Goal: Information Seeking & Learning: Learn about a topic

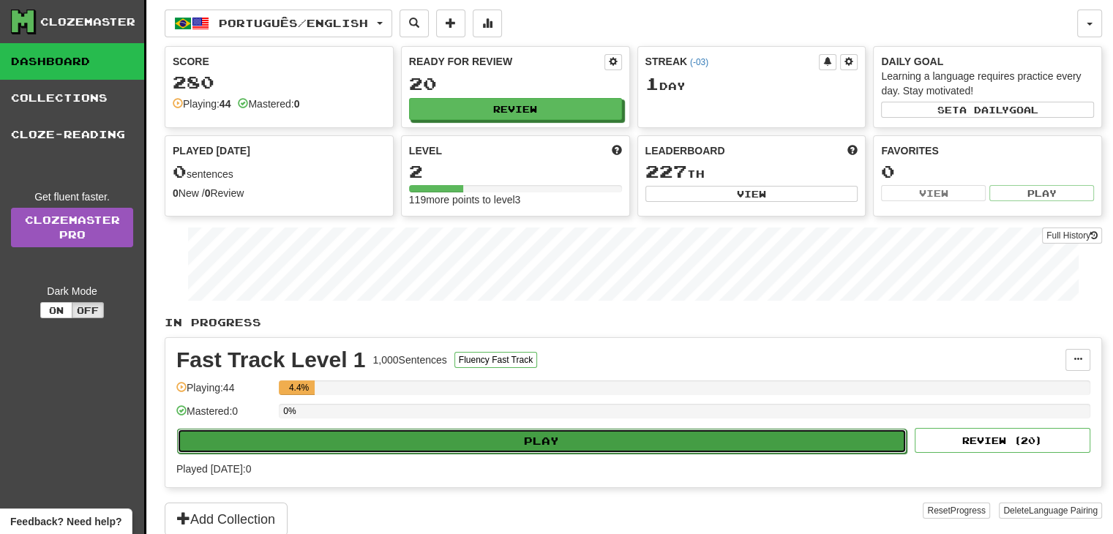
click at [506, 429] on button "Play" at bounding box center [541, 441] width 729 height 25
select select "**"
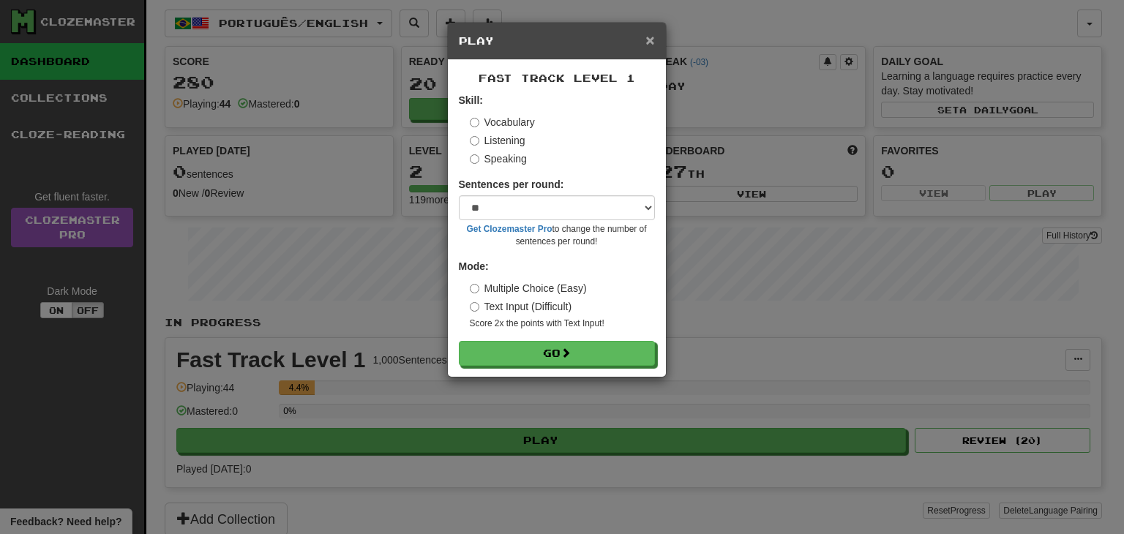
click at [651, 36] on span "×" at bounding box center [649, 39] width 9 height 17
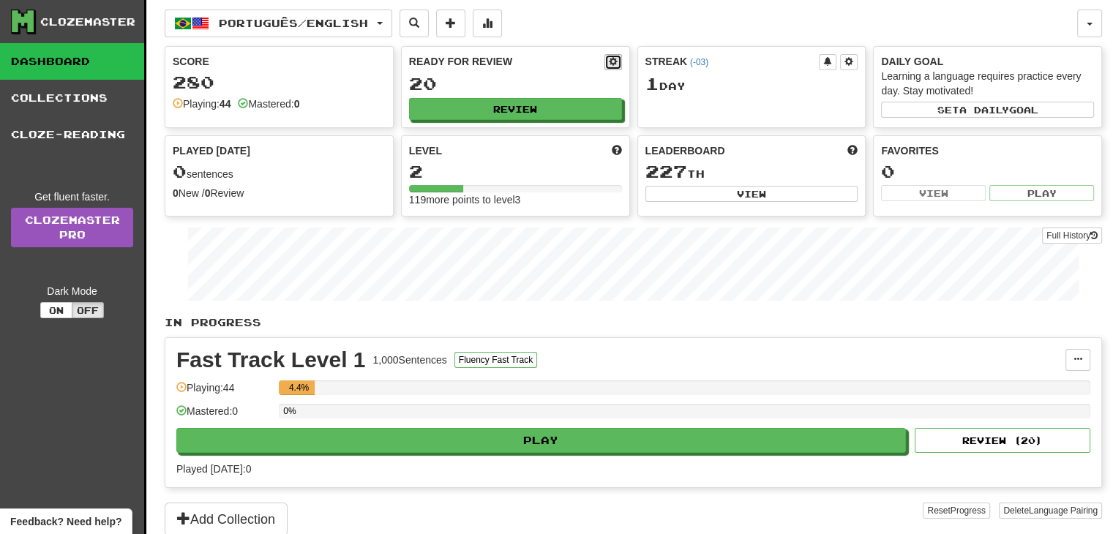
click at [614, 59] on span at bounding box center [613, 61] width 9 height 9
select select "*"
select select "**"
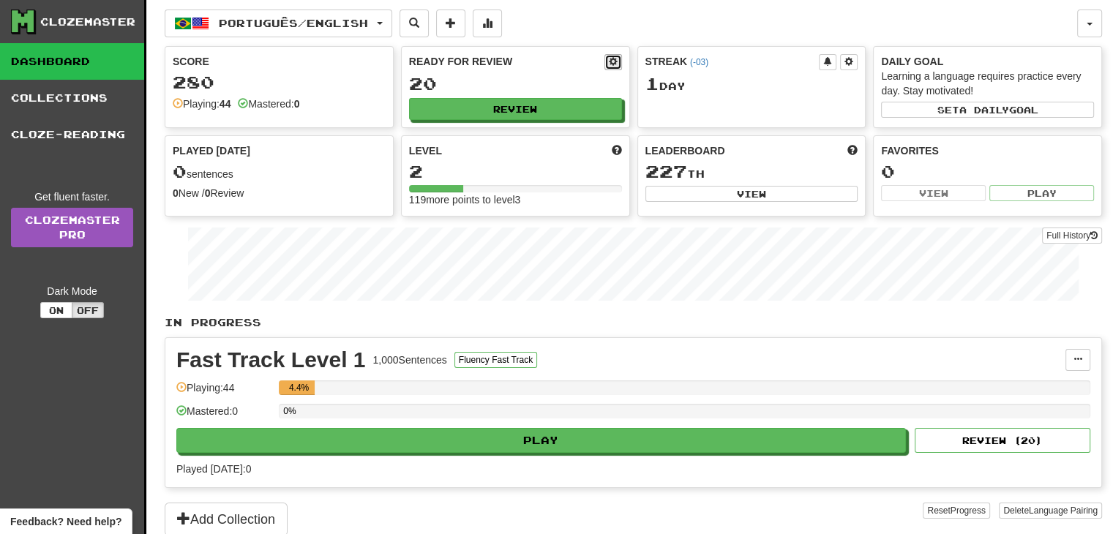
select select "***"
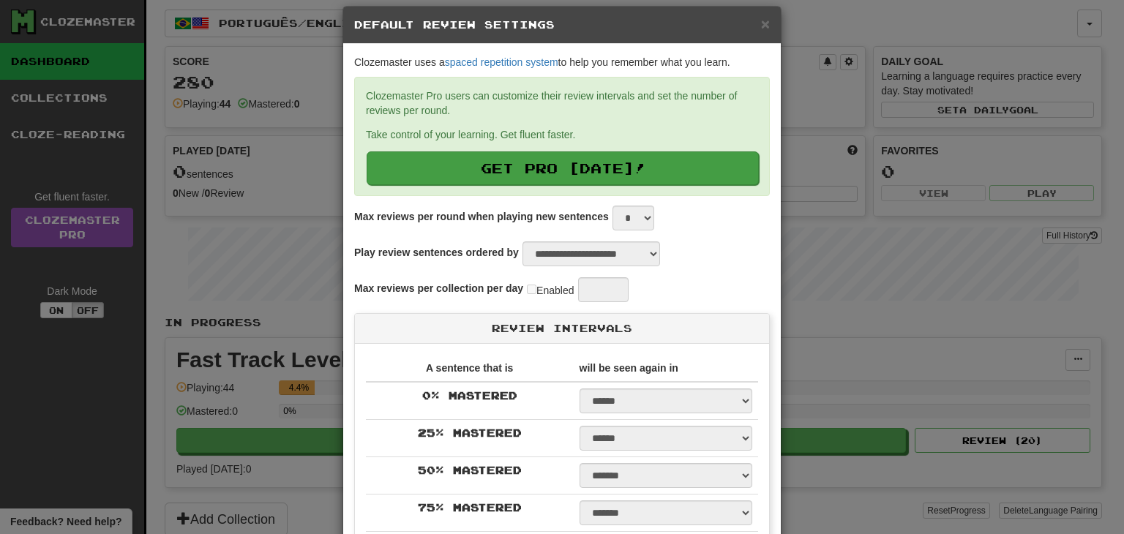
scroll to position [17, 0]
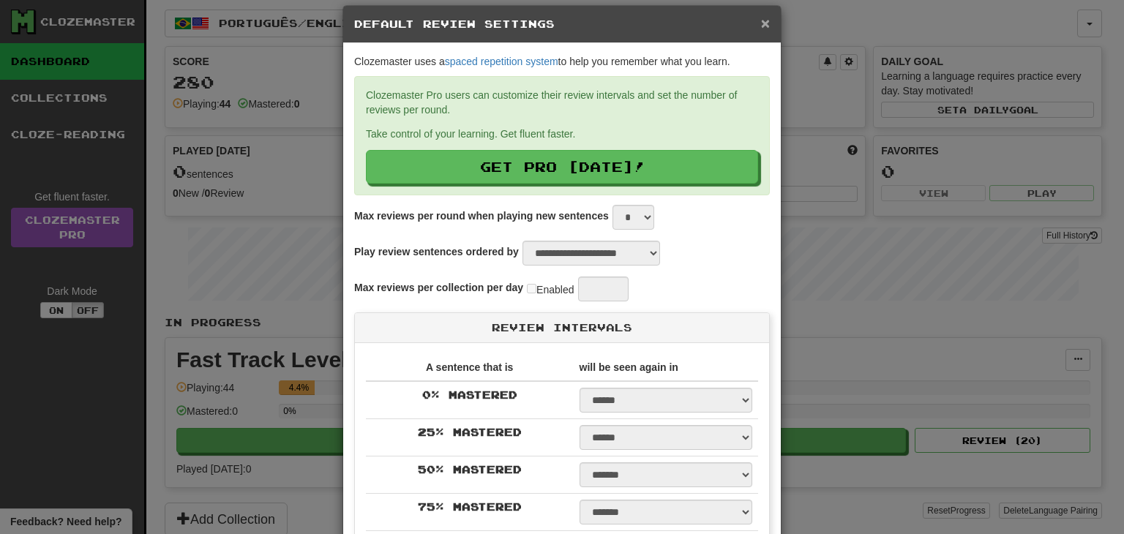
click at [761, 18] on span "×" at bounding box center [765, 23] width 9 height 17
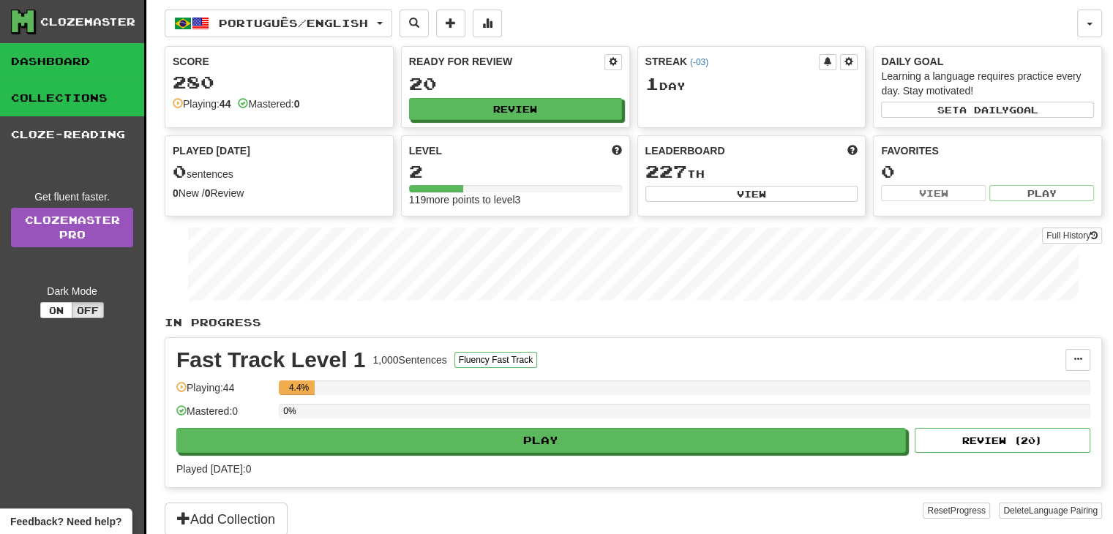
click at [81, 106] on link "Collections" at bounding box center [72, 98] width 144 height 37
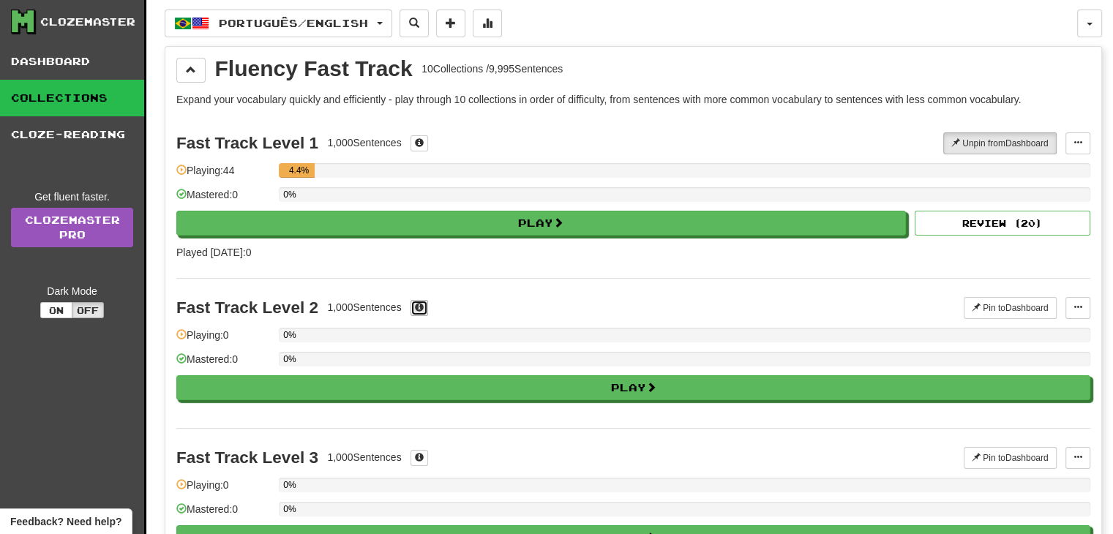
click at [420, 303] on span at bounding box center [419, 307] width 9 height 9
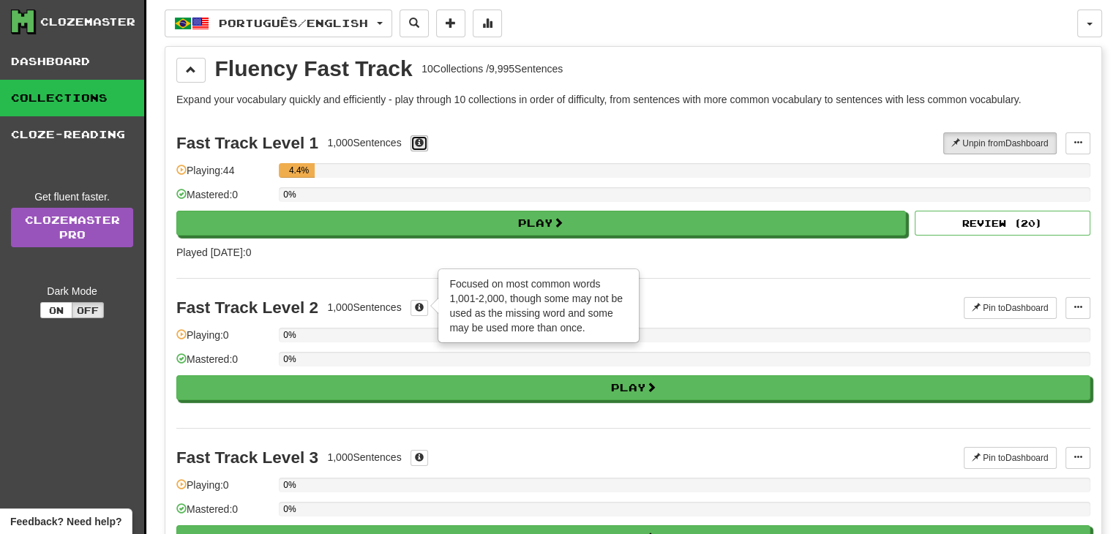
click at [415, 135] on button at bounding box center [419, 143] width 18 height 16
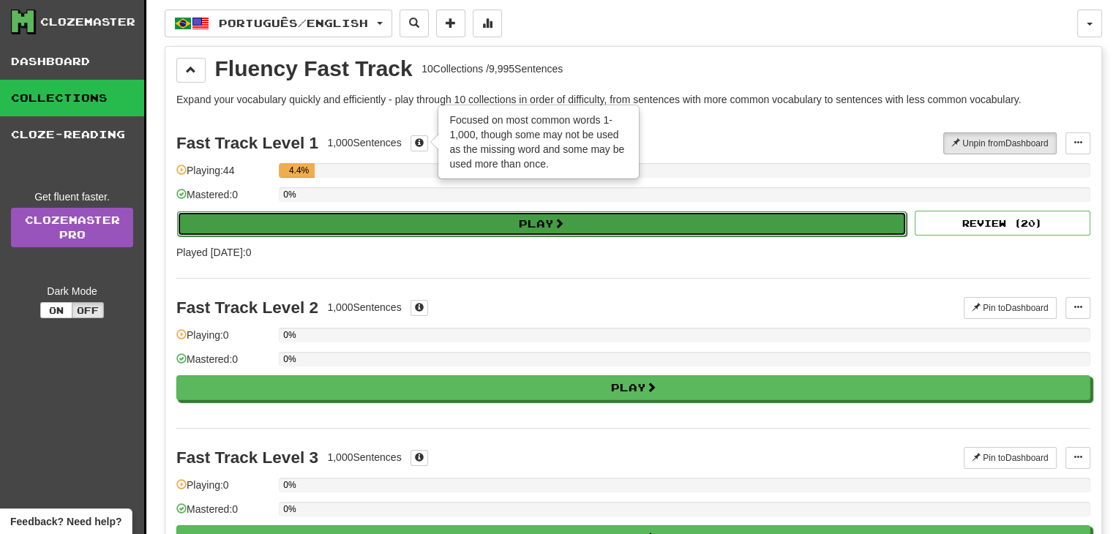
click at [426, 216] on button "Play" at bounding box center [541, 223] width 729 height 25
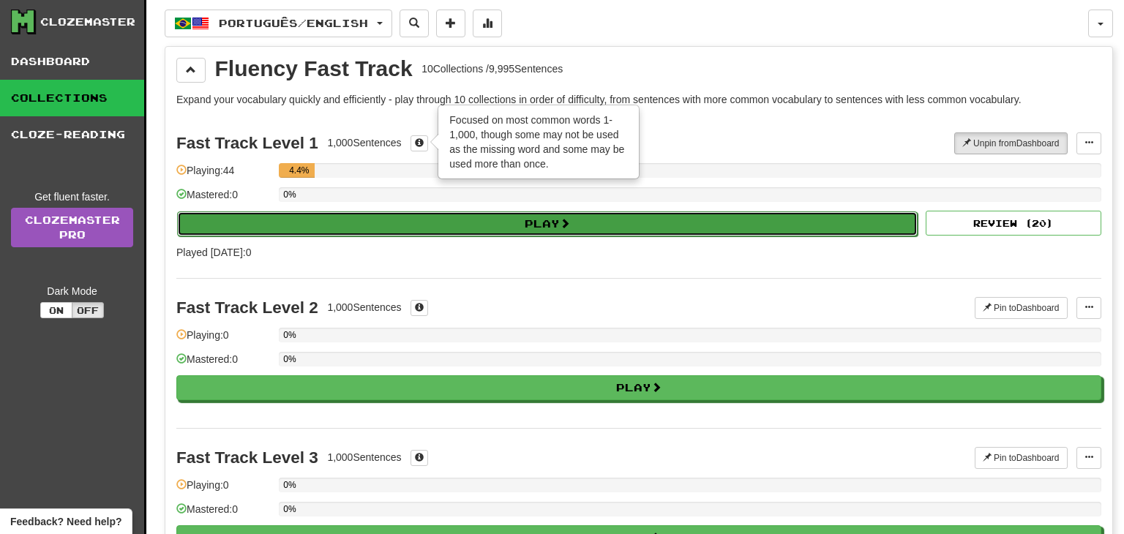
select select "**"
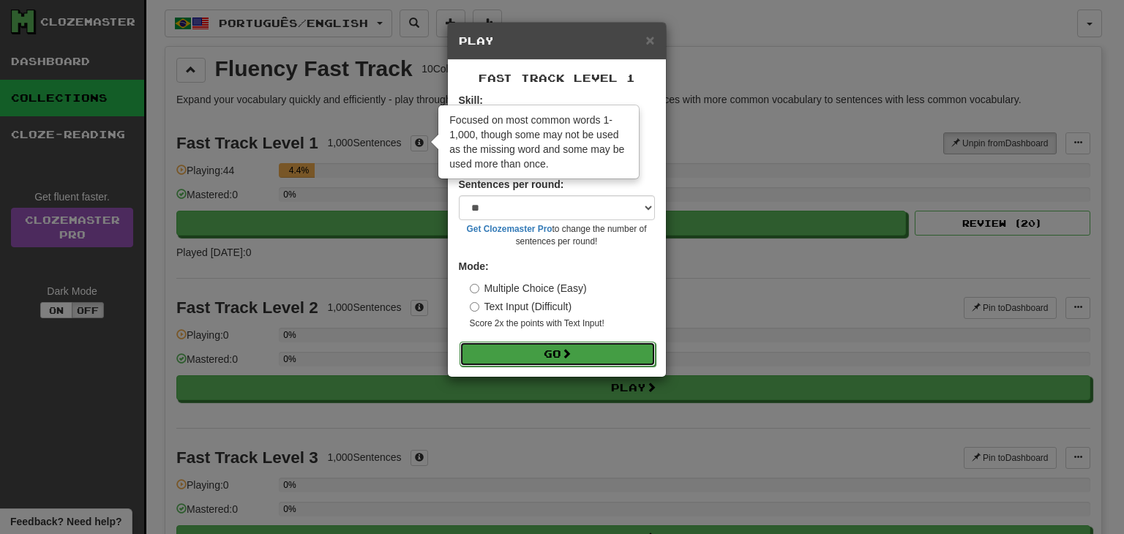
click at [587, 356] on button "Go" at bounding box center [557, 354] width 196 height 25
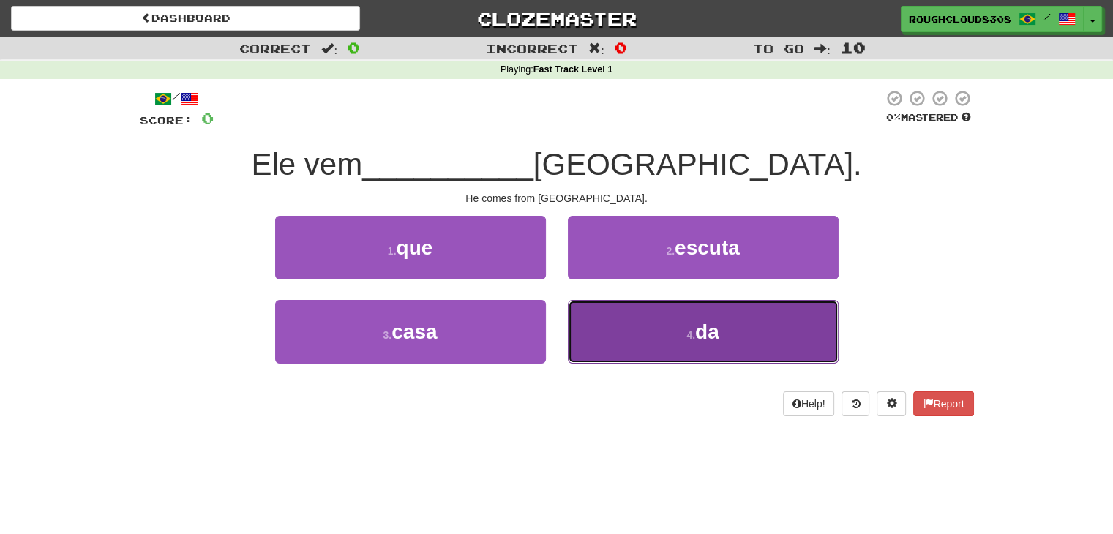
click at [648, 307] on button "4 . da" at bounding box center [703, 332] width 271 height 64
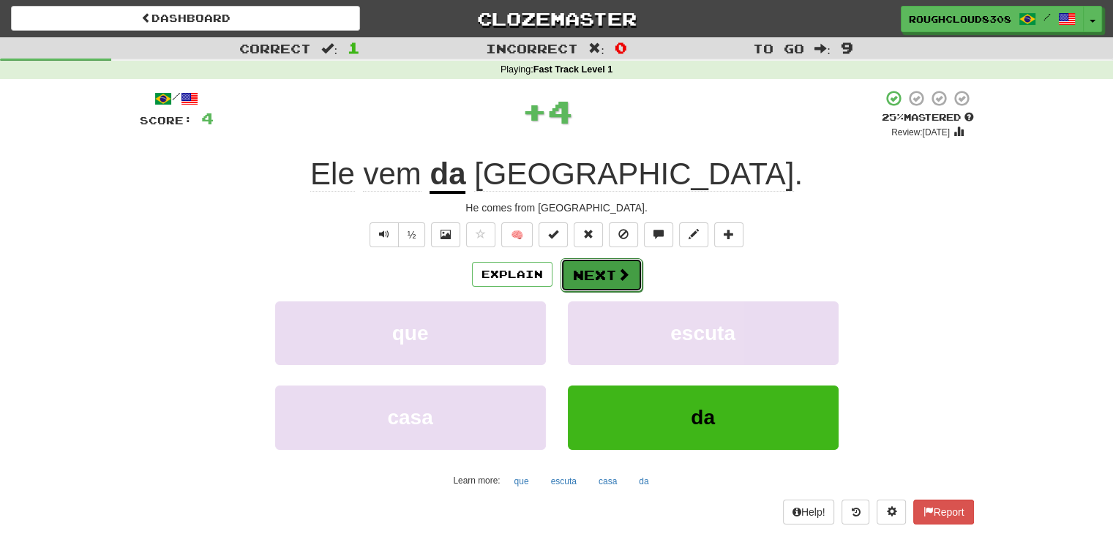
click at [617, 273] on span at bounding box center [623, 274] width 13 height 13
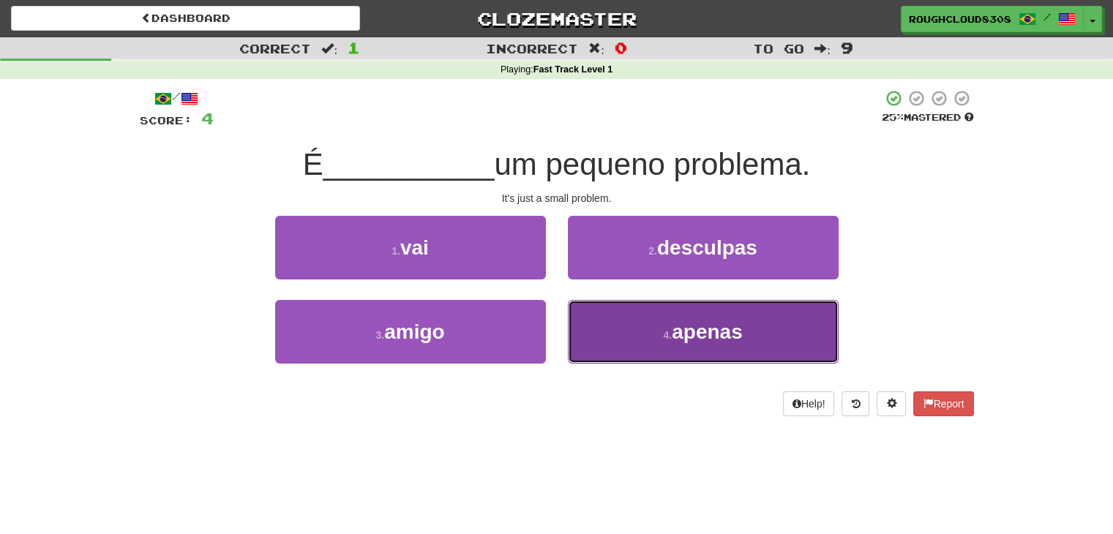
click at [628, 334] on button "4 . apenas" at bounding box center [703, 332] width 271 height 64
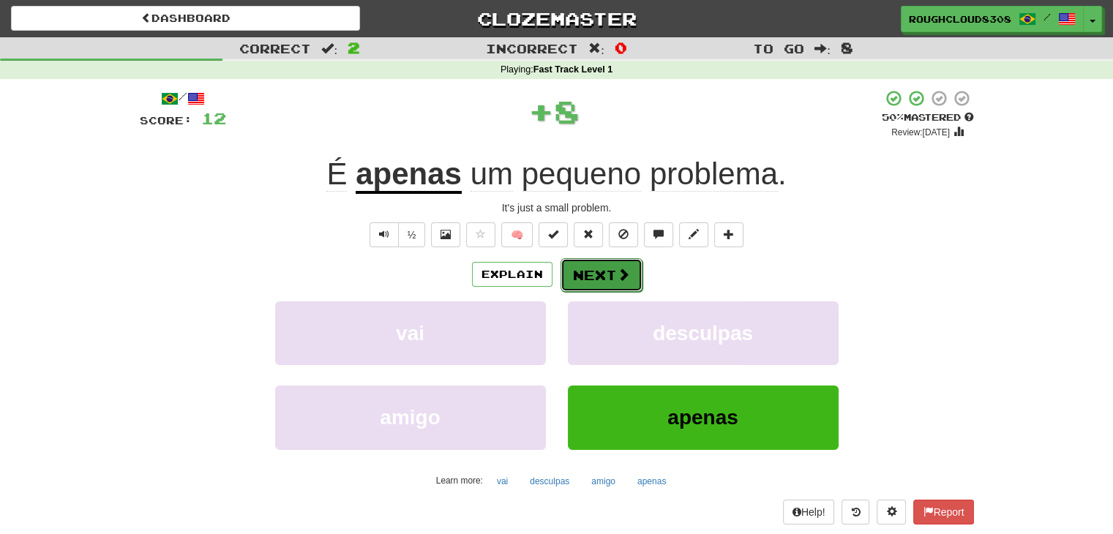
click at [595, 276] on button "Next" at bounding box center [601, 275] width 82 height 34
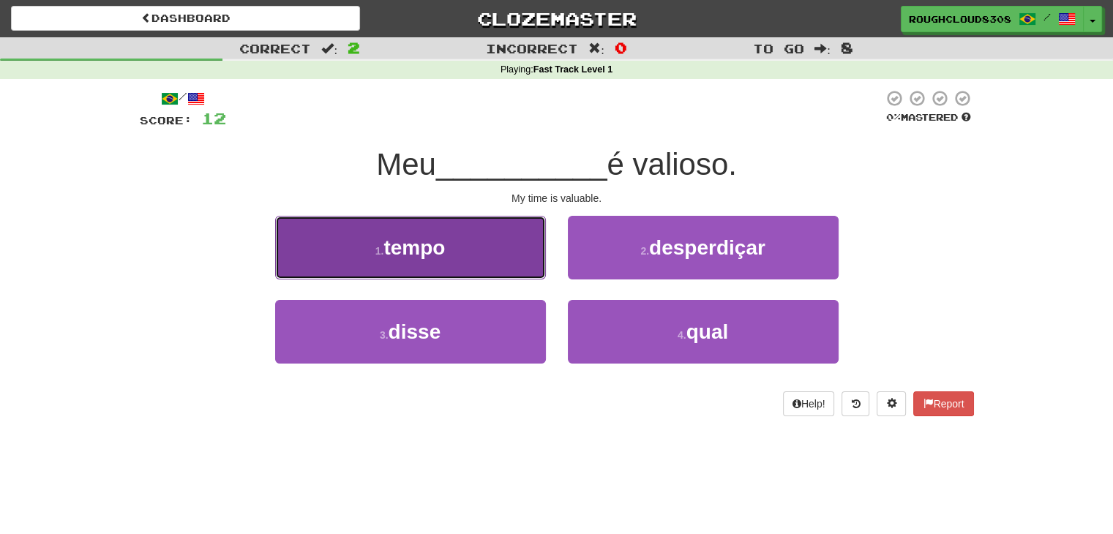
click at [494, 250] on button "1 . tempo" at bounding box center [410, 248] width 271 height 64
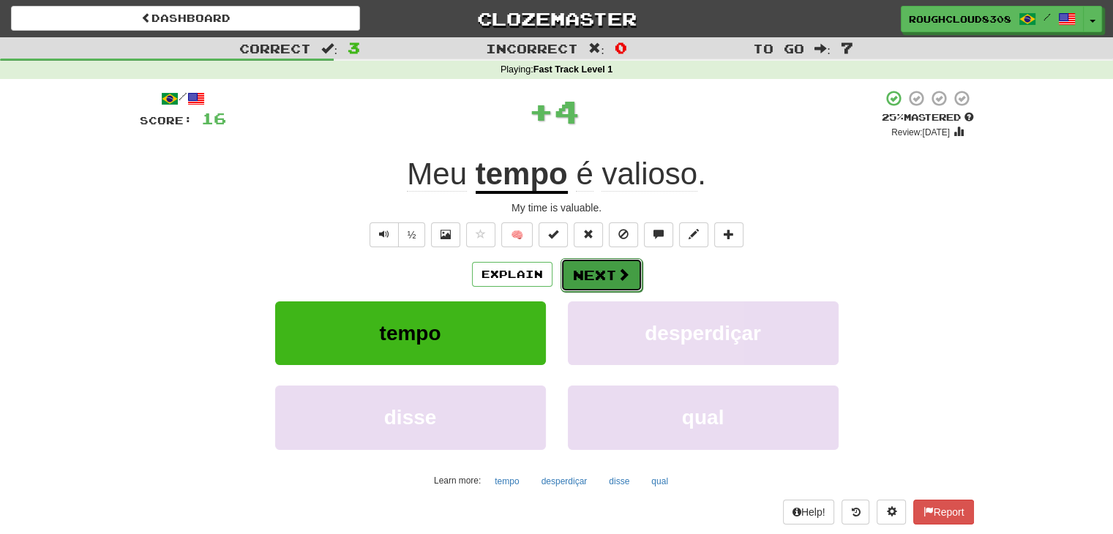
click at [600, 279] on button "Next" at bounding box center [601, 275] width 82 height 34
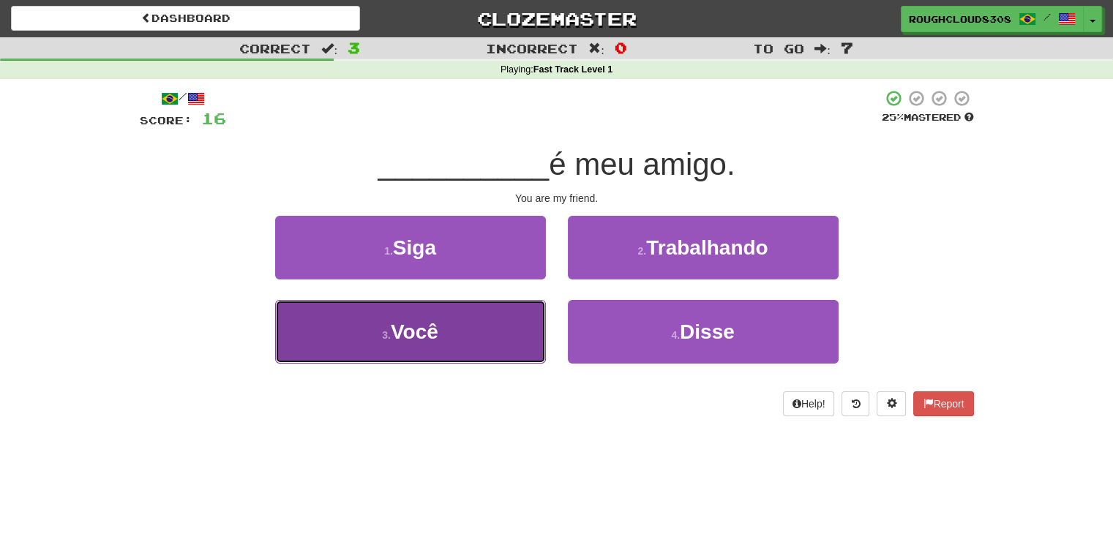
click at [519, 330] on button "3 . Você" at bounding box center [410, 332] width 271 height 64
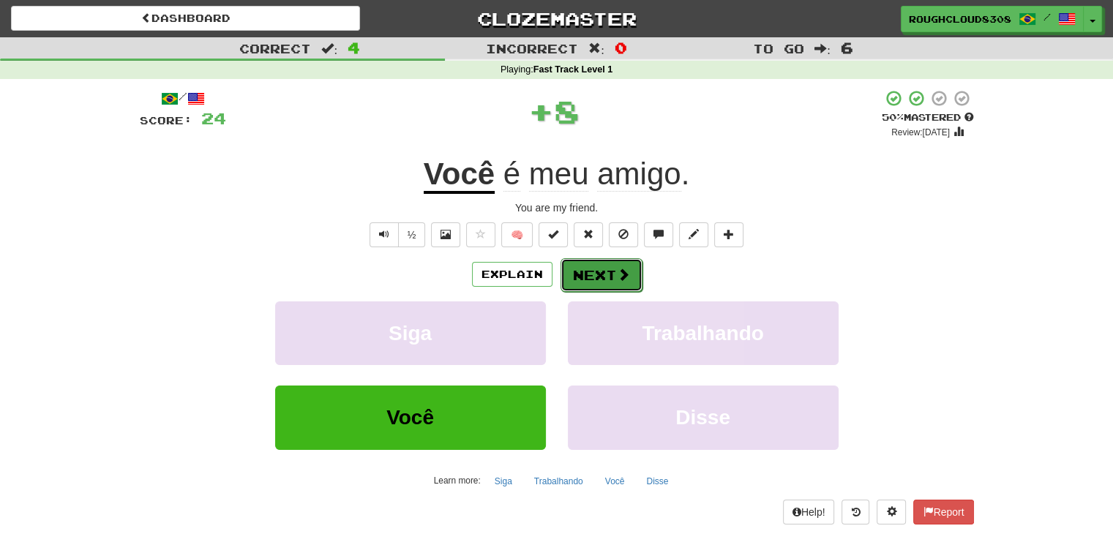
click at [603, 282] on button "Next" at bounding box center [601, 275] width 82 height 34
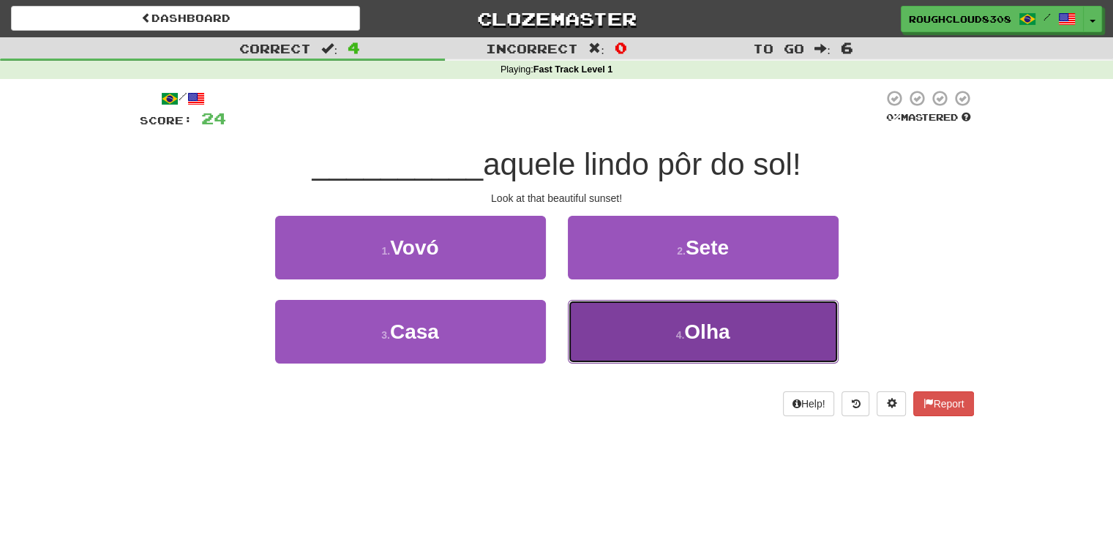
click at [708, 317] on button "4 . Olha" at bounding box center [703, 332] width 271 height 64
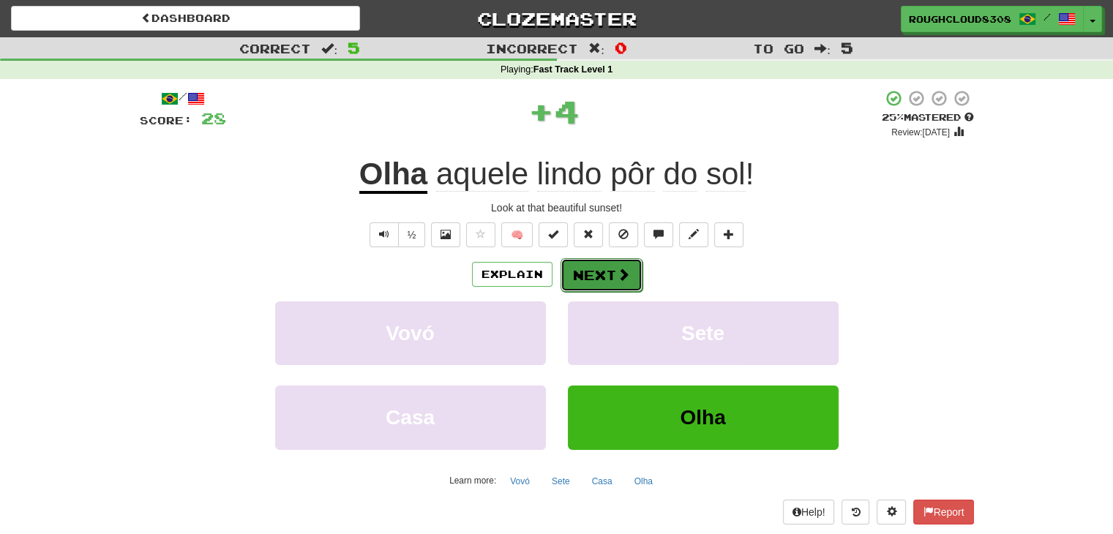
click at [579, 271] on button "Next" at bounding box center [601, 275] width 82 height 34
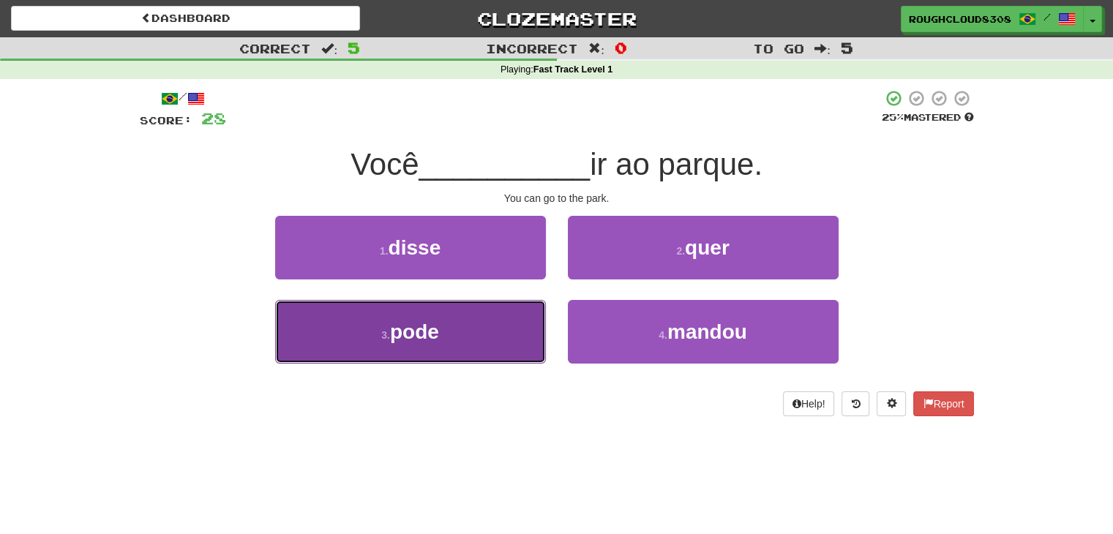
click at [483, 305] on button "3 . pode" at bounding box center [410, 332] width 271 height 64
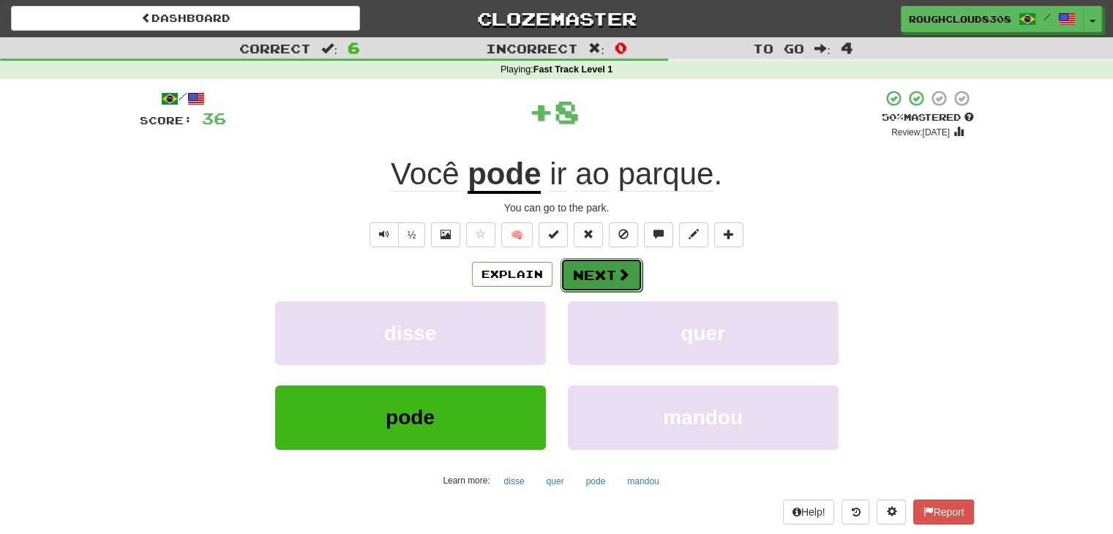
click at [590, 266] on button "Next" at bounding box center [601, 275] width 82 height 34
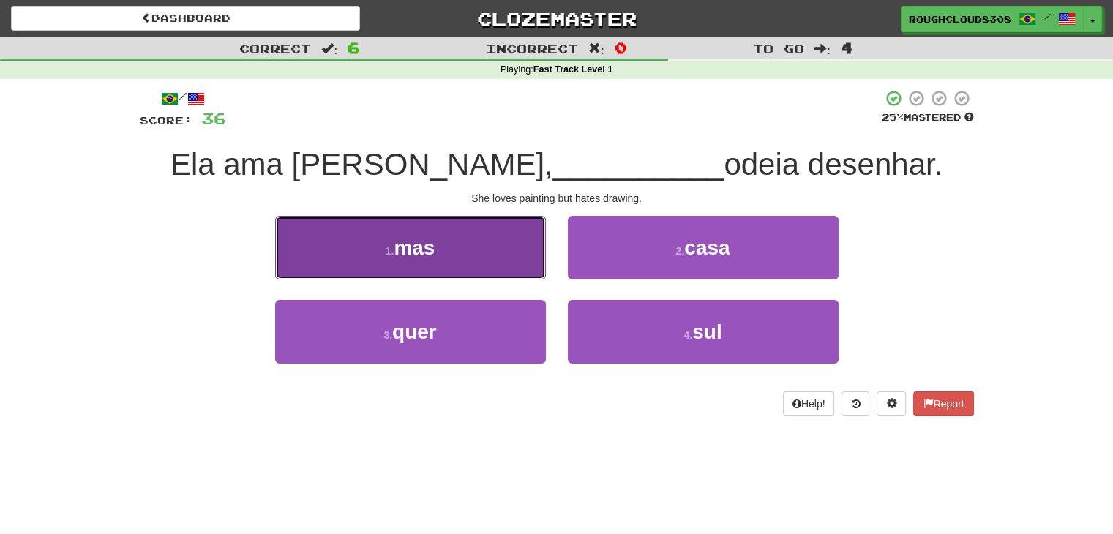
click at [455, 275] on button "1 . mas" at bounding box center [410, 248] width 271 height 64
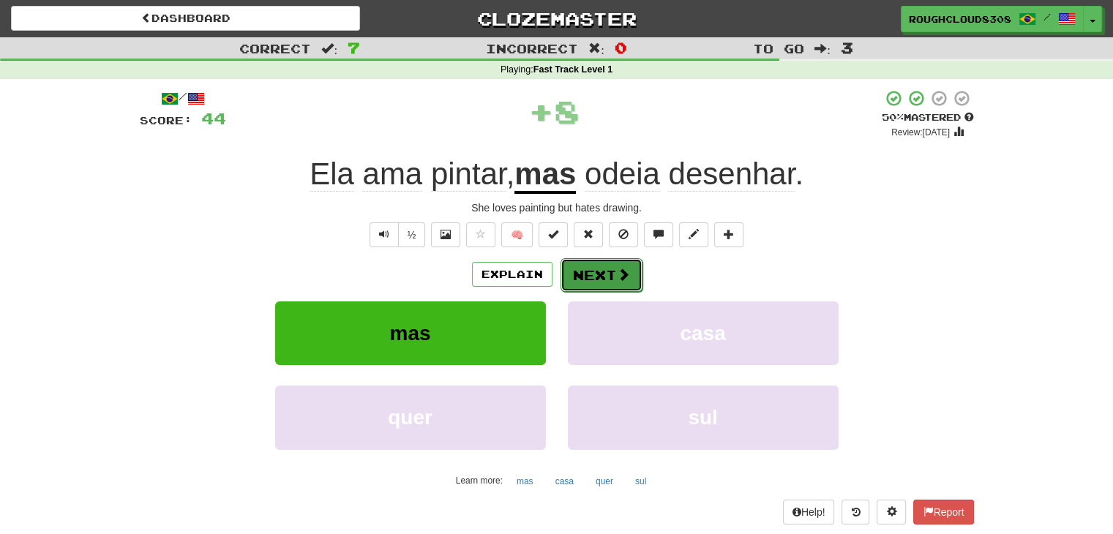
click at [597, 279] on button "Next" at bounding box center [601, 275] width 82 height 34
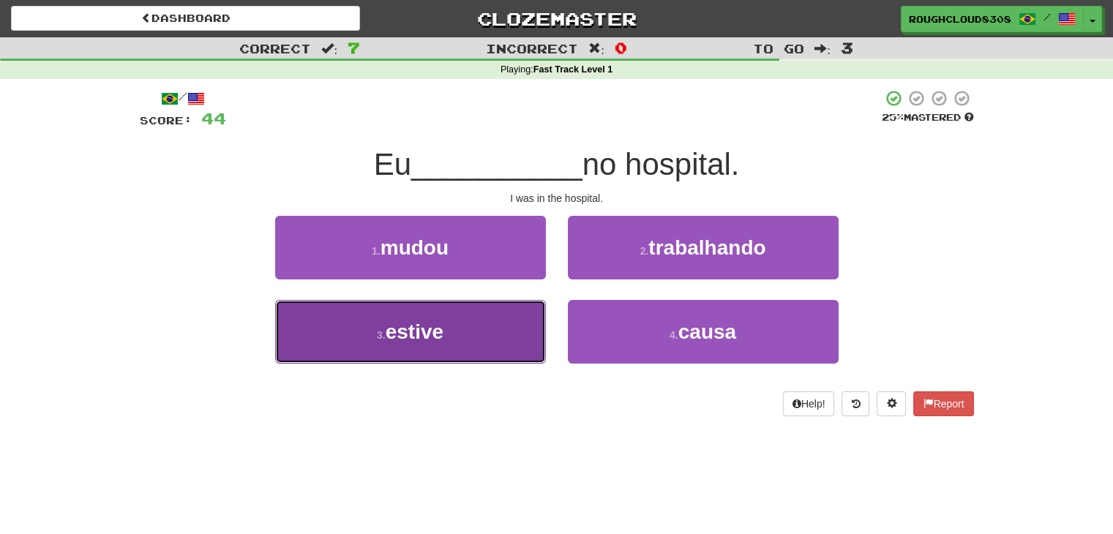
click at [531, 342] on button "3 . estive" at bounding box center [410, 332] width 271 height 64
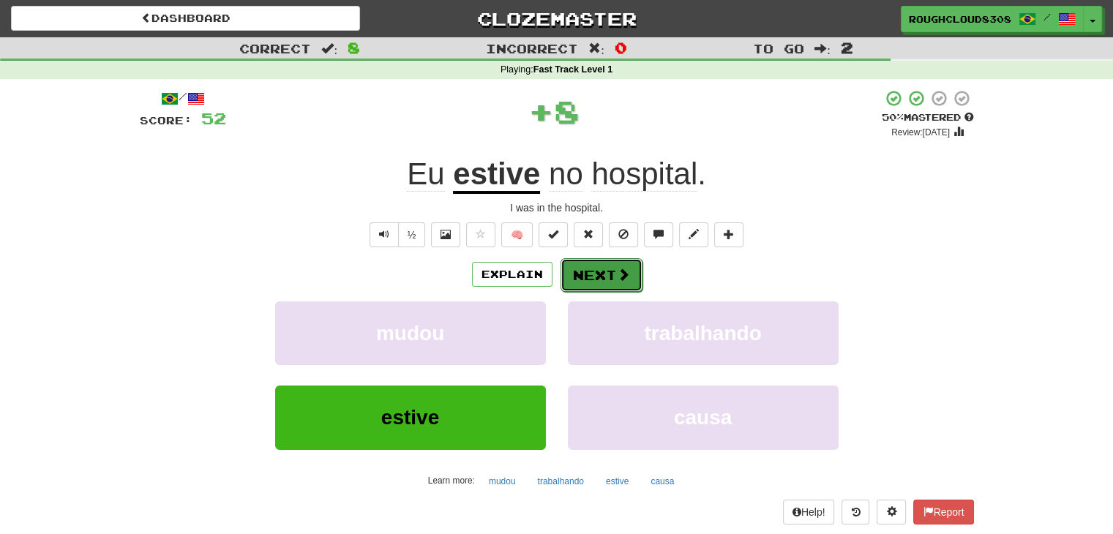
click at [600, 270] on button "Next" at bounding box center [601, 275] width 82 height 34
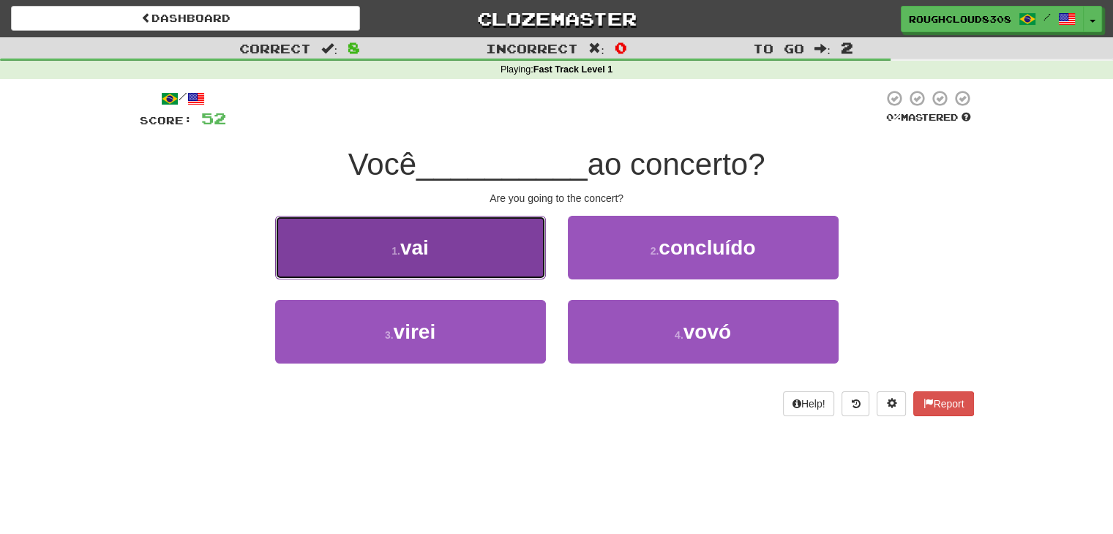
click at [519, 231] on button "1 . vai" at bounding box center [410, 248] width 271 height 64
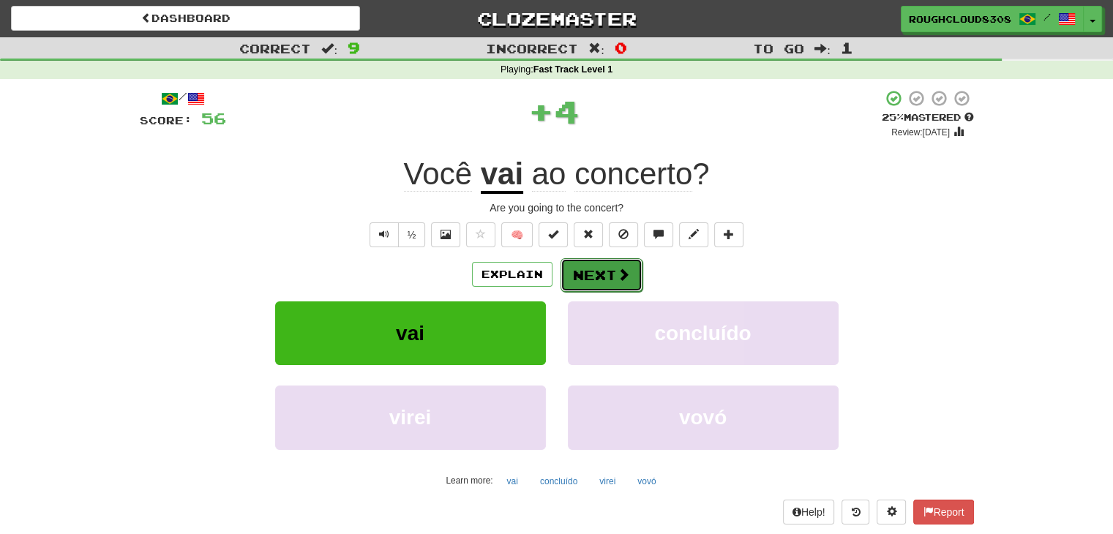
click at [601, 271] on button "Next" at bounding box center [601, 275] width 82 height 34
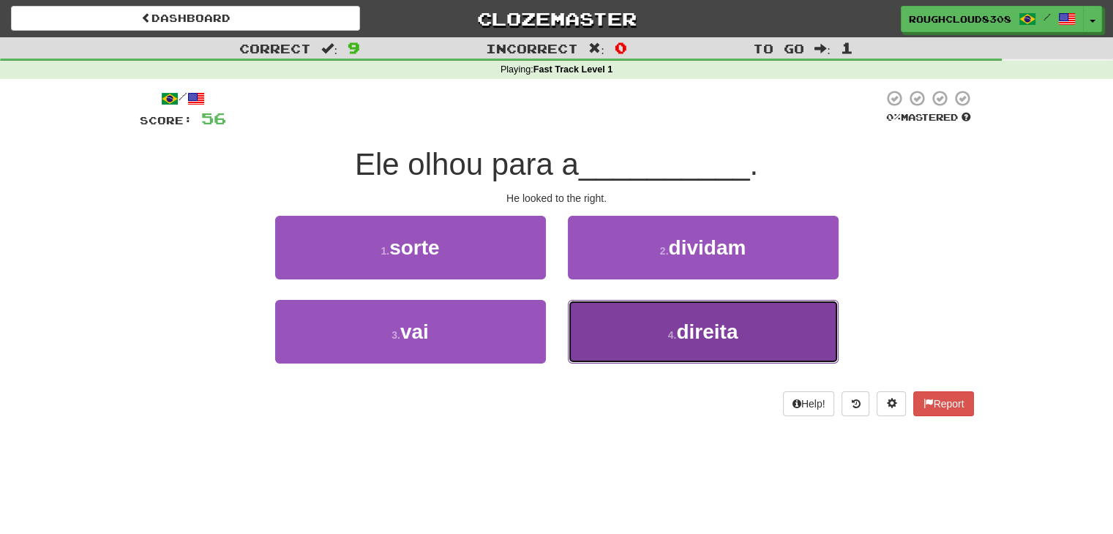
click at [611, 323] on button "4 . direita" at bounding box center [703, 332] width 271 height 64
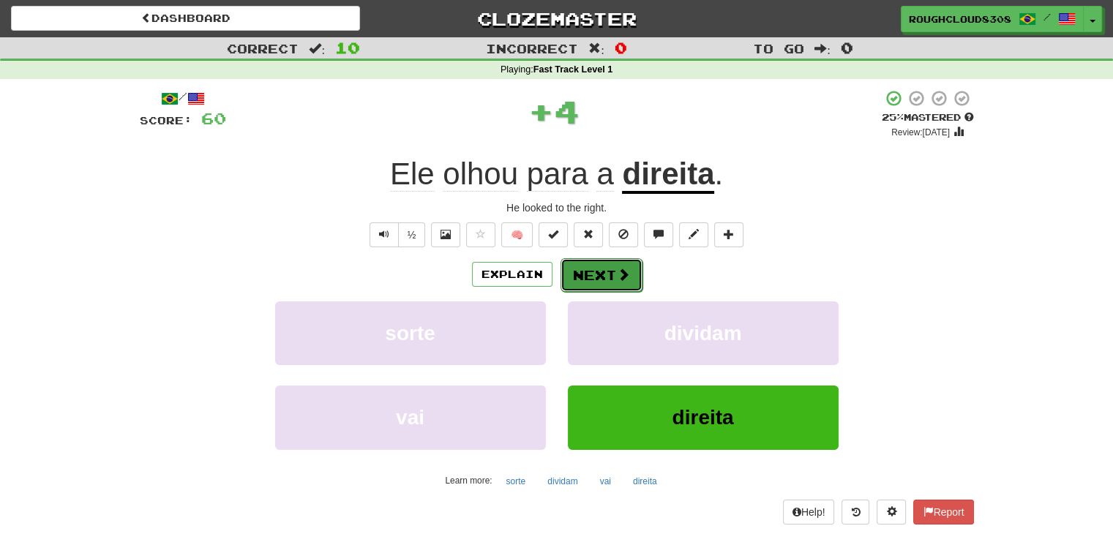
click at [587, 274] on button "Next" at bounding box center [601, 275] width 82 height 34
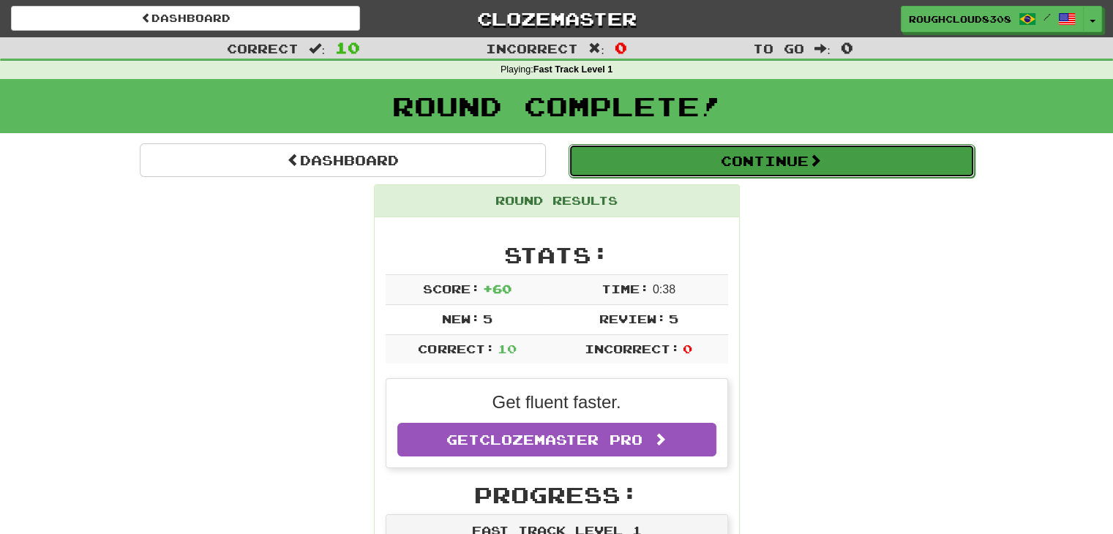
click at [688, 168] on button "Continue" at bounding box center [771, 161] width 406 height 34
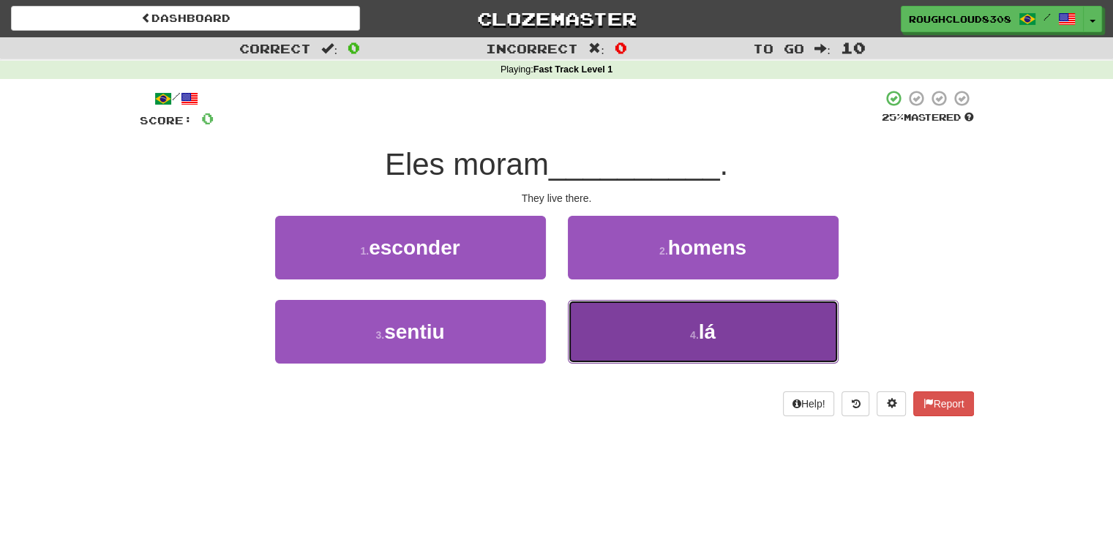
click at [666, 313] on button "4 . lá" at bounding box center [703, 332] width 271 height 64
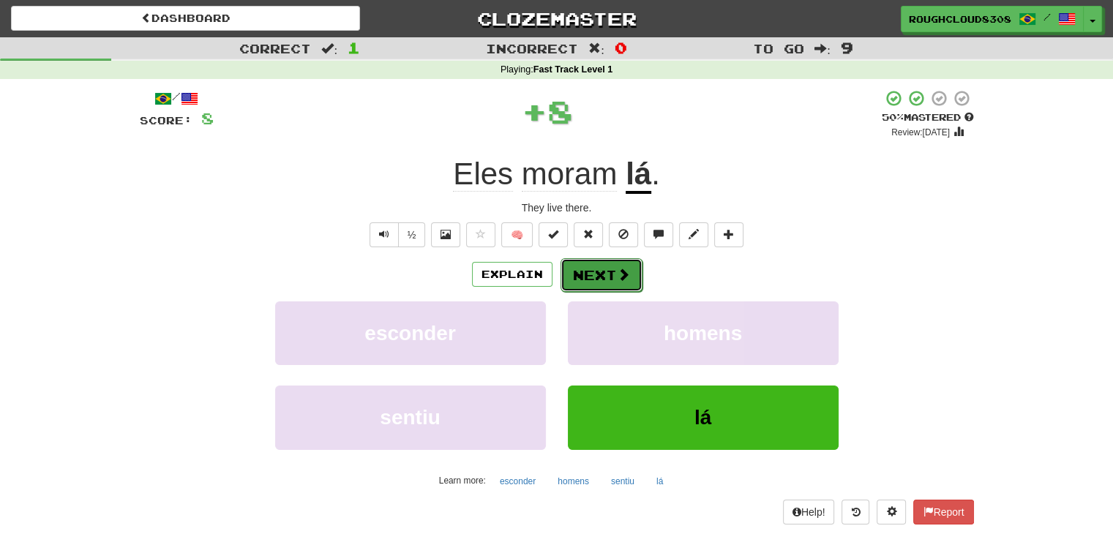
click at [611, 283] on button "Next" at bounding box center [601, 275] width 82 height 34
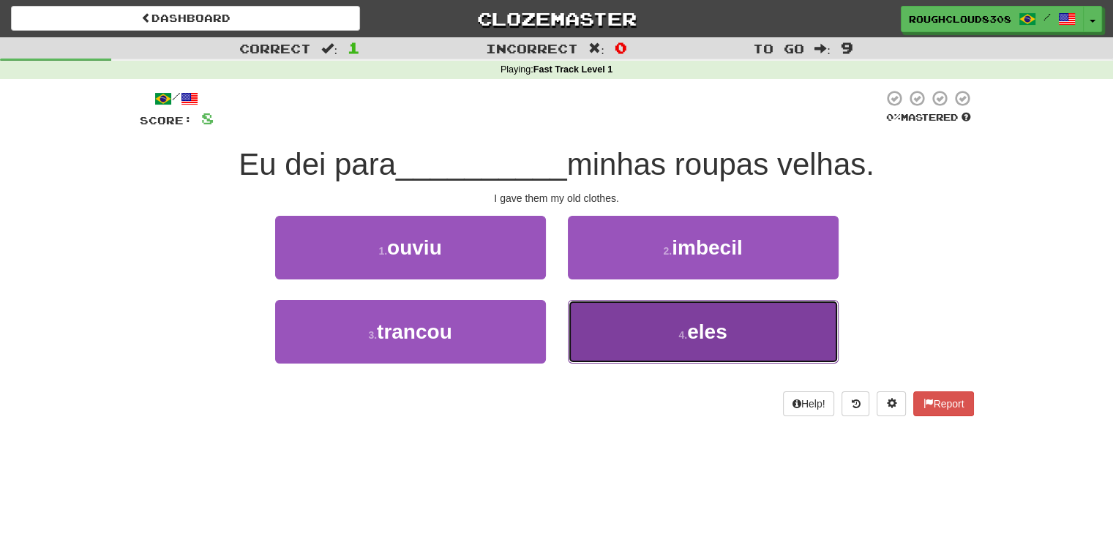
click at [647, 332] on button "4 . eles" at bounding box center [703, 332] width 271 height 64
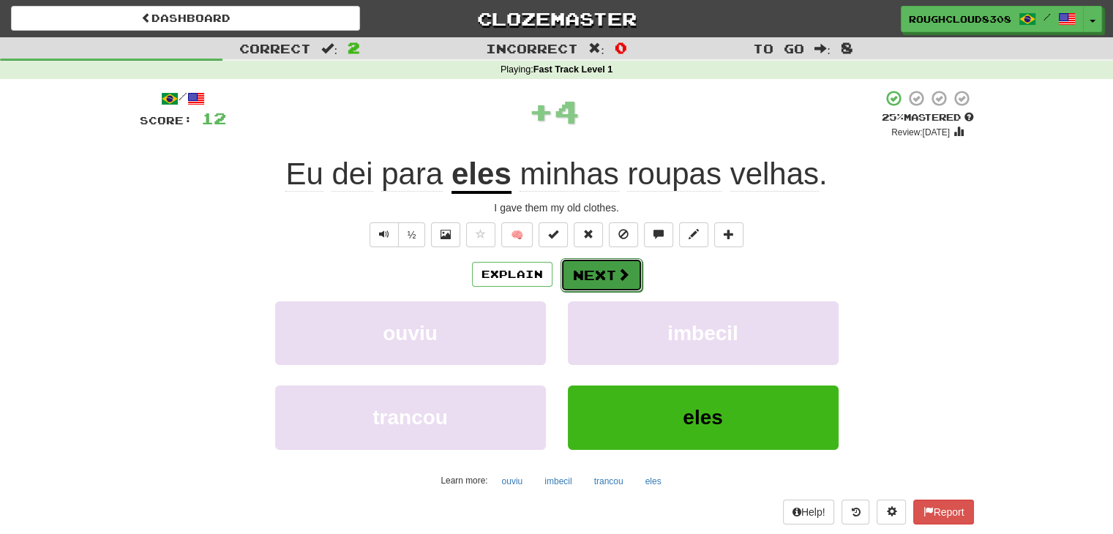
click at [597, 281] on button "Next" at bounding box center [601, 275] width 82 height 34
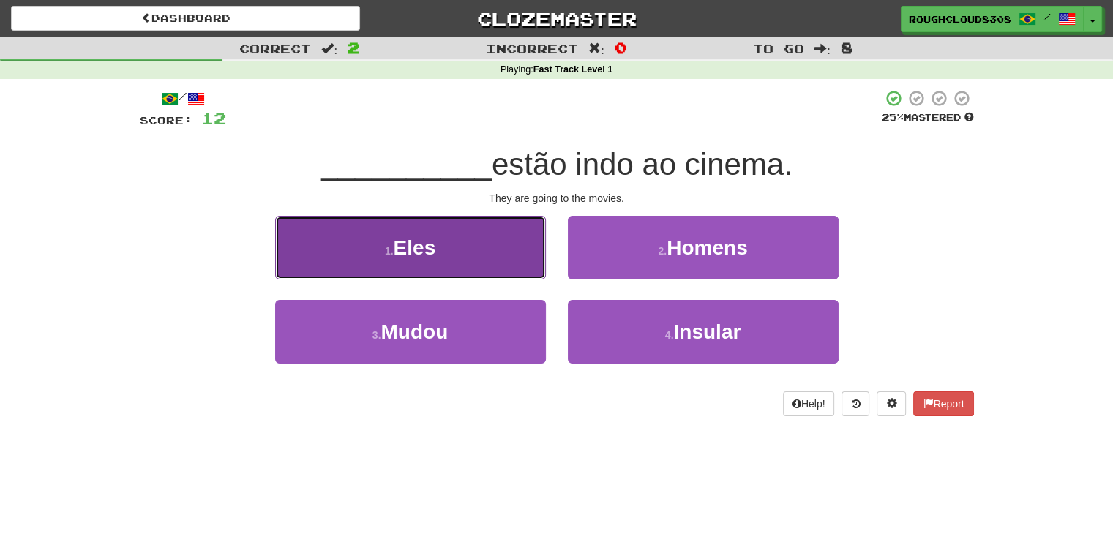
click at [523, 247] on button "1 . Eles" at bounding box center [410, 248] width 271 height 64
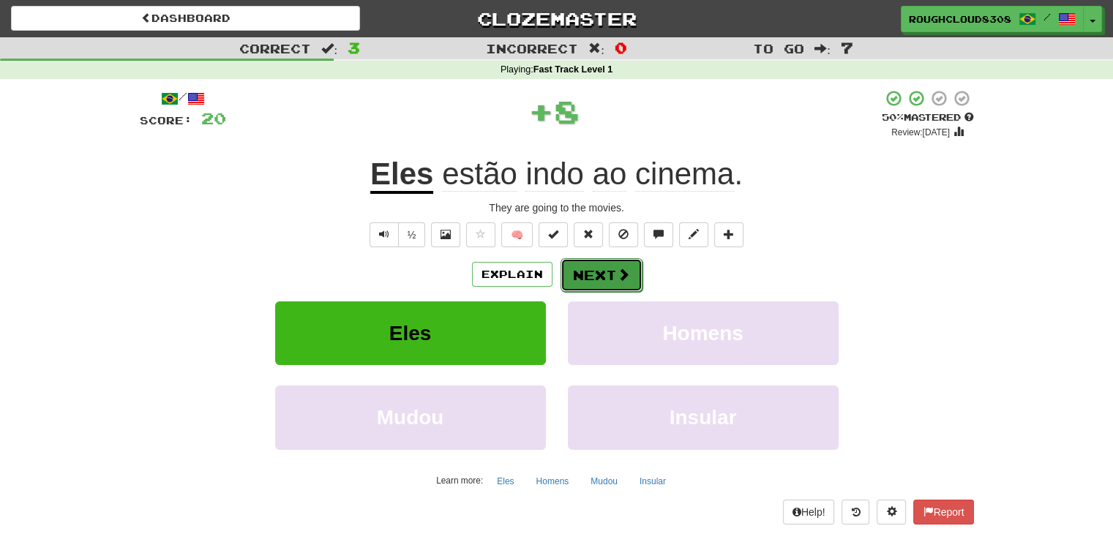
click at [601, 277] on button "Next" at bounding box center [601, 275] width 82 height 34
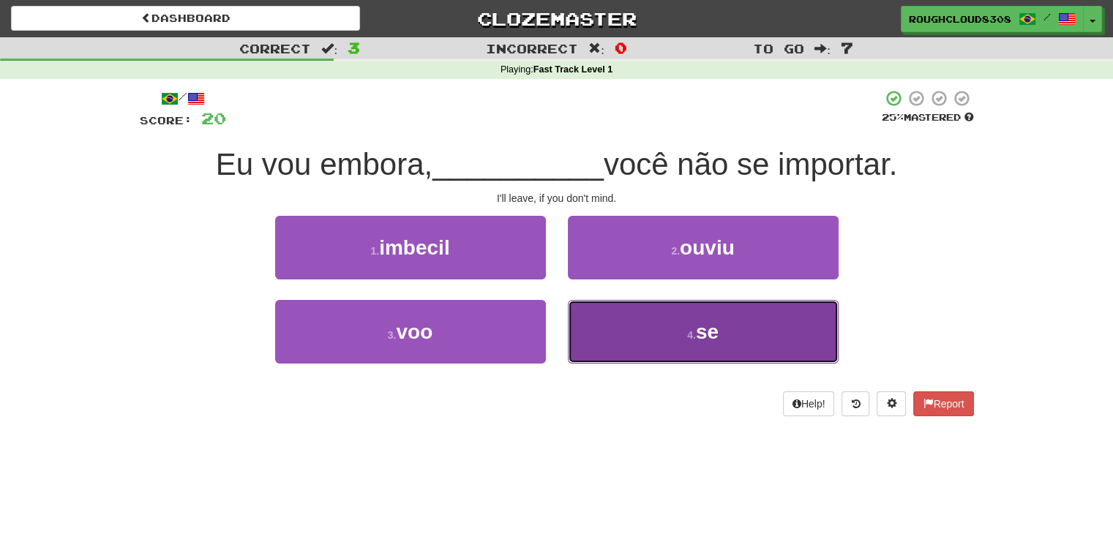
click at [607, 336] on button "4 . se" at bounding box center [703, 332] width 271 height 64
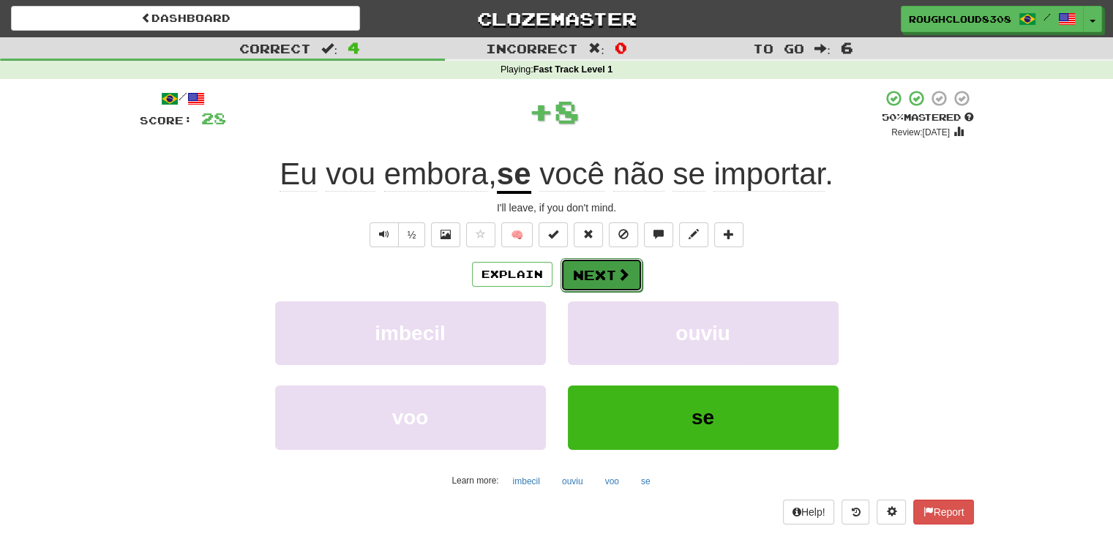
click at [588, 287] on button "Next" at bounding box center [601, 275] width 82 height 34
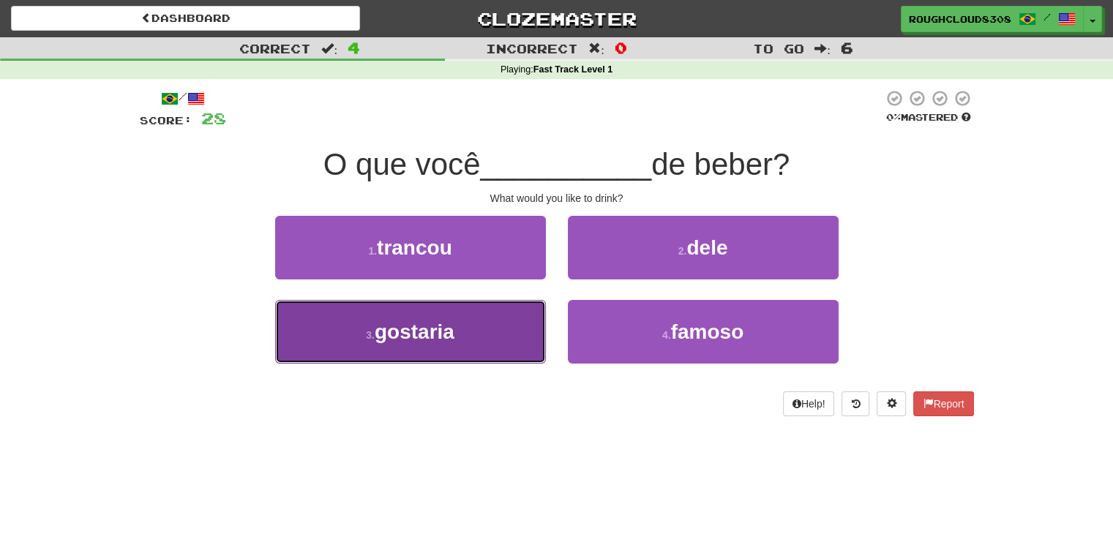
click at [481, 323] on button "3 . gostaria" at bounding box center [410, 332] width 271 height 64
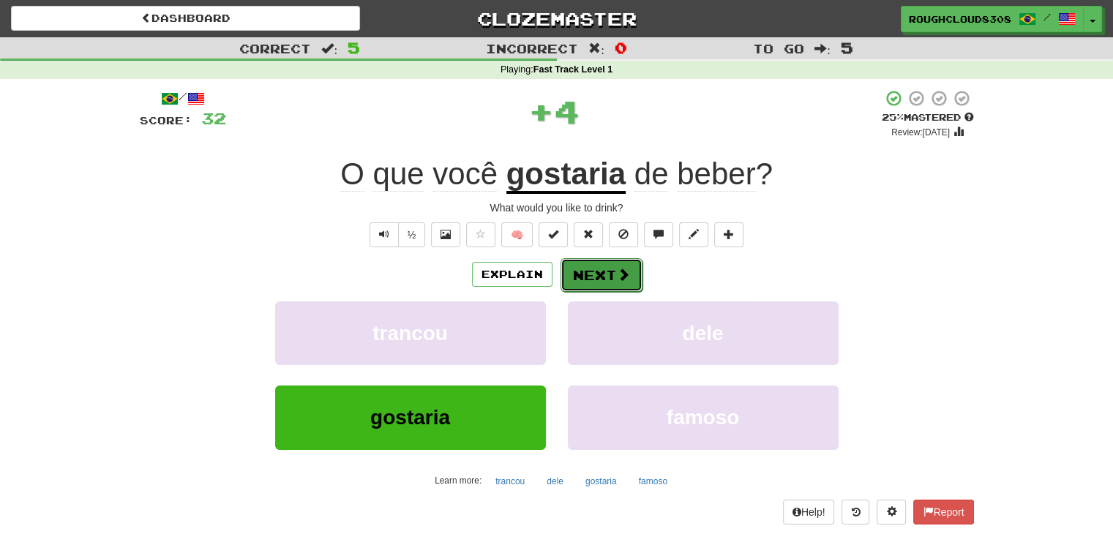
click at [576, 285] on button "Next" at bounding box center [601, 275] width 82 height 34
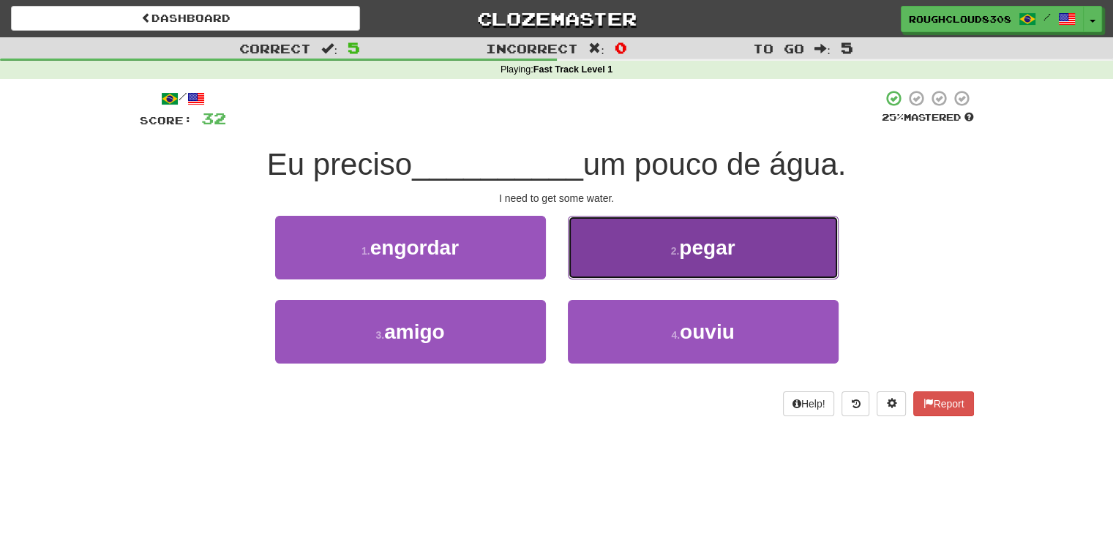
click at [634, 257] on button "2 . pegar" at bounding box center [703, 248] width 271 height 64
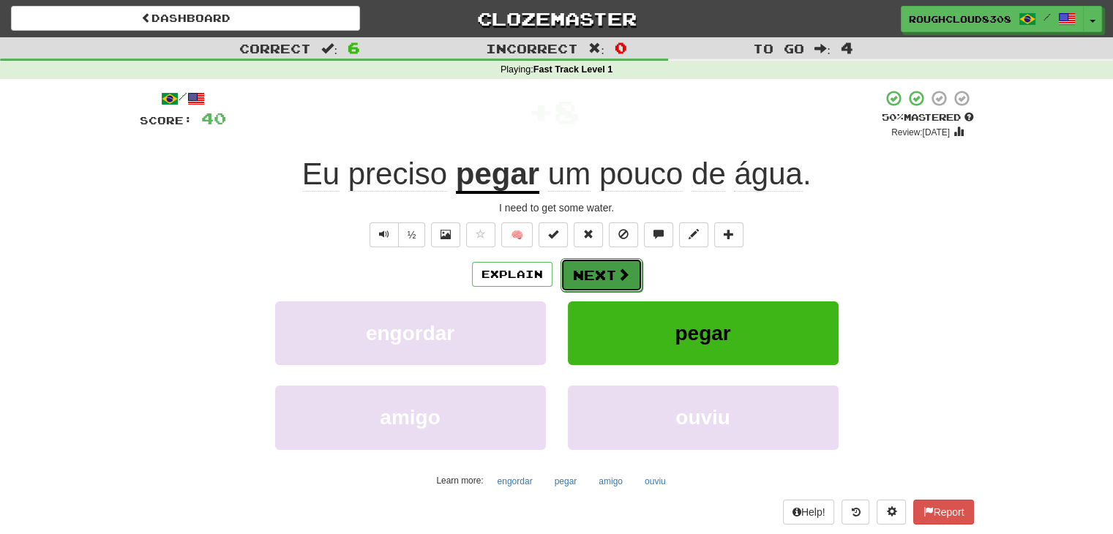
click at [609, 278] on button "Next" at bounding box center [601, 275] width 82 height 34
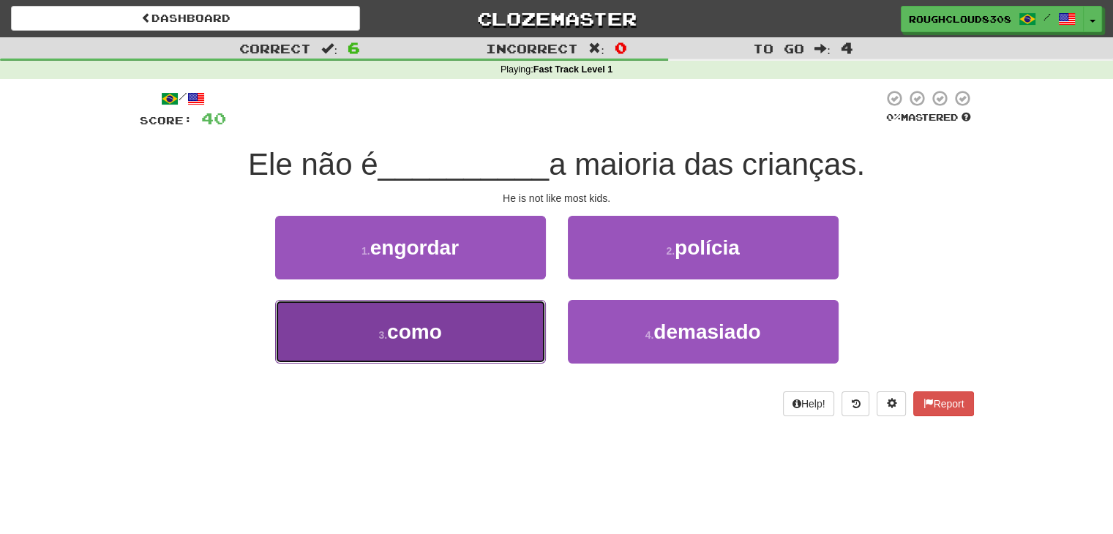
click at [512, 313] on button "3 . como" at bounding box center [410, 332] width 271 height 64
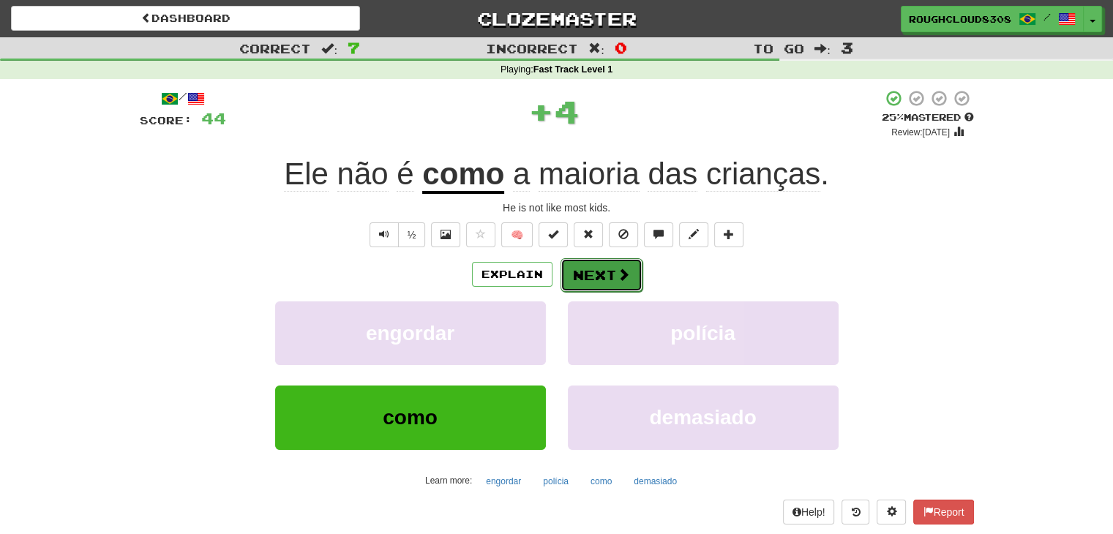
click at [591, 269] on button "Next" at bounding box center [601, 275] width 82 height 34
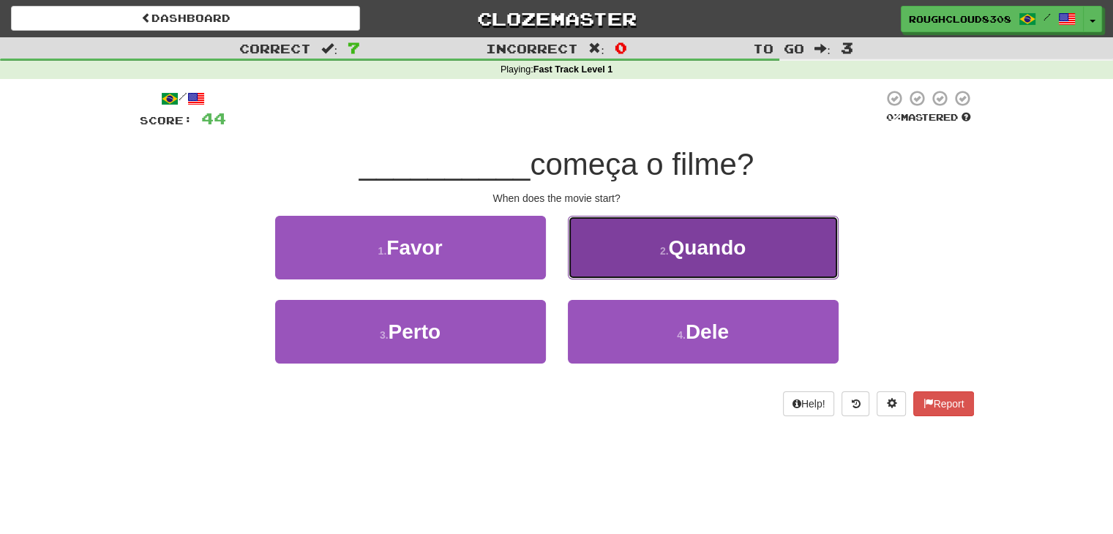
click at [603, 251] on button "2 . Quando" at bounding box center [703, 248] width 271 height 64
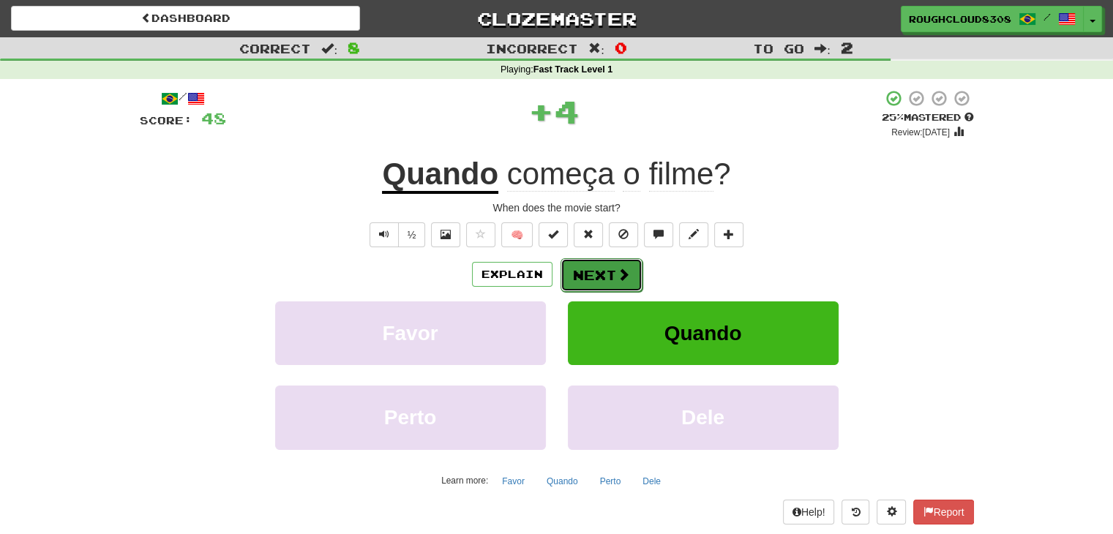
click at [606, 270] on button "Next" at bounding box center [601, 275] width 82 height 34
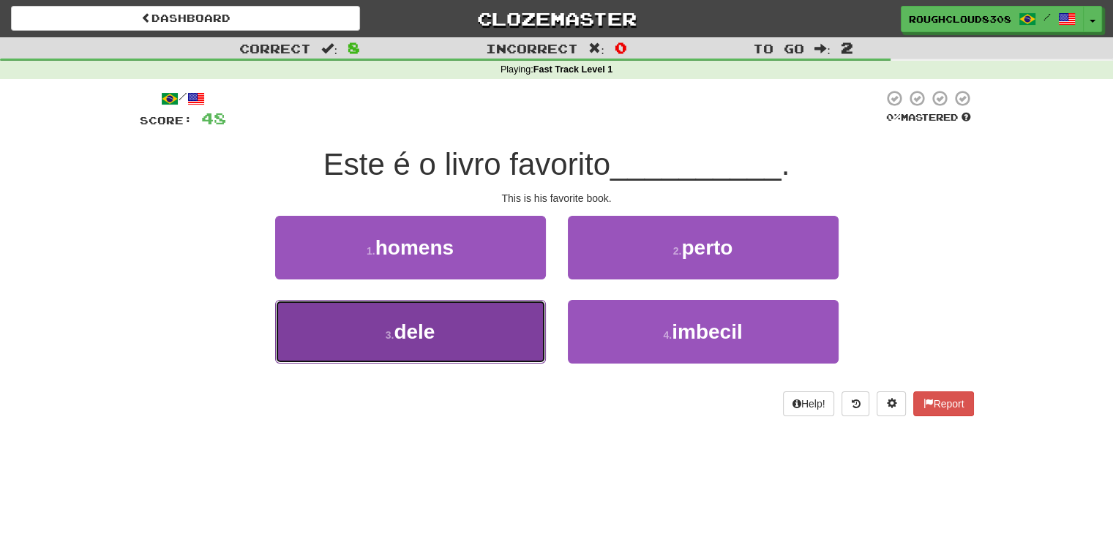
click at [462, 347] on button "3 . dele" at bounding box center [410, 332] width 271 height 64
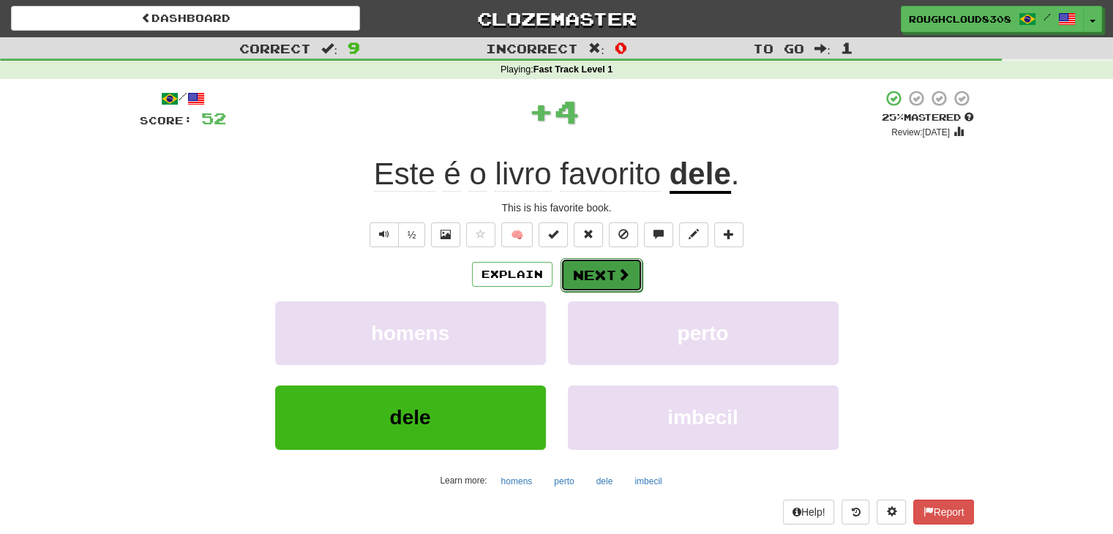
click at [587, 278] on button "Next" at bounding box center [601, 275] width 82 height 34
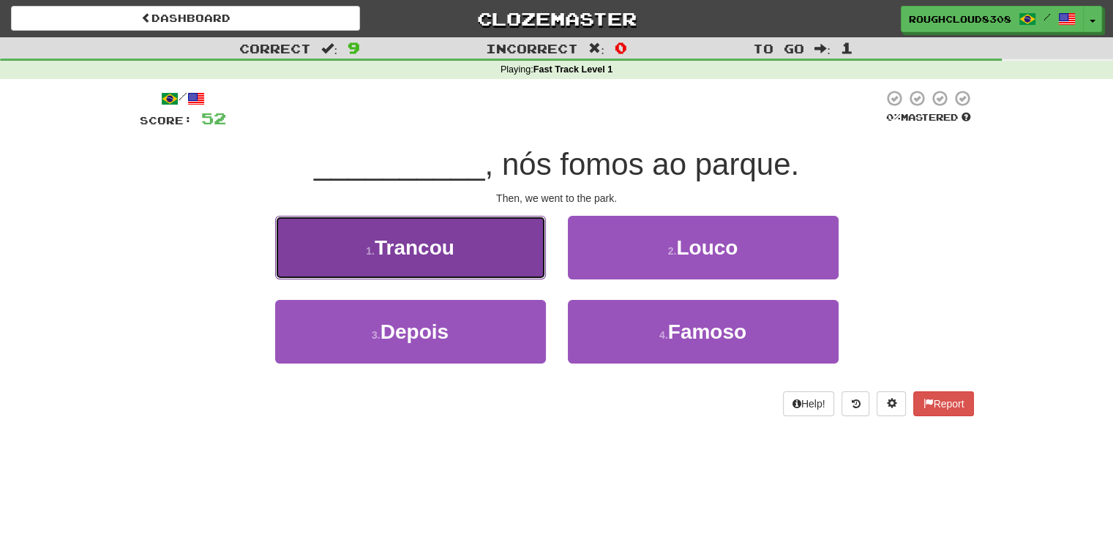
click at [492, 253] on button "1 . Trancou" at bounding box center [410, 248] width 271 height 64
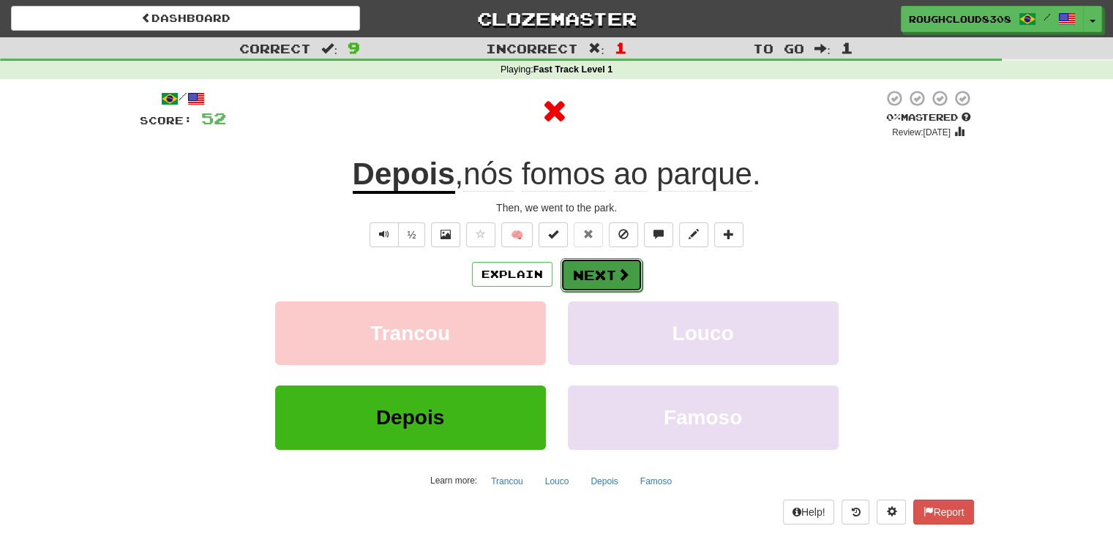
click at [582, 279] on button "Next" at bounding box center [601, 275] width 82 height 34
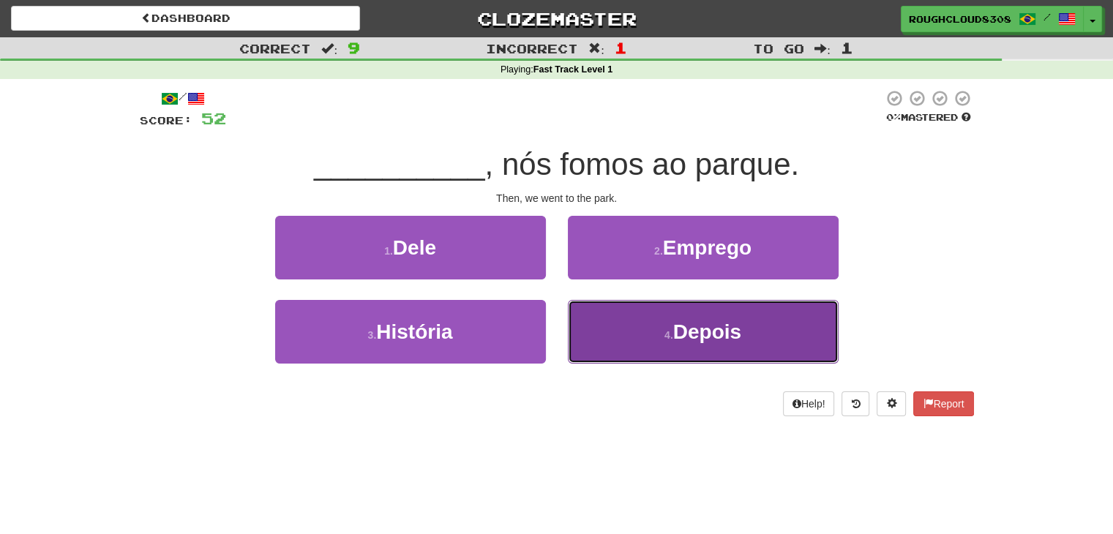
click at [641, 323] on button "4 . Depois" at bounding box center [703, 332] width 271 height 64
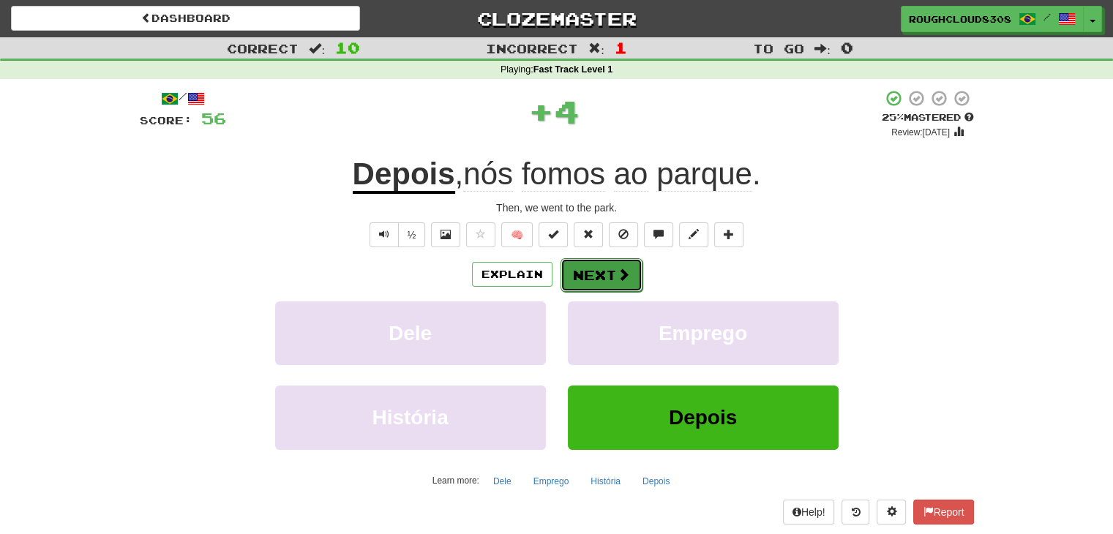
click at [618, 269] on span at bounding box center [623, 274] width 13 height 13
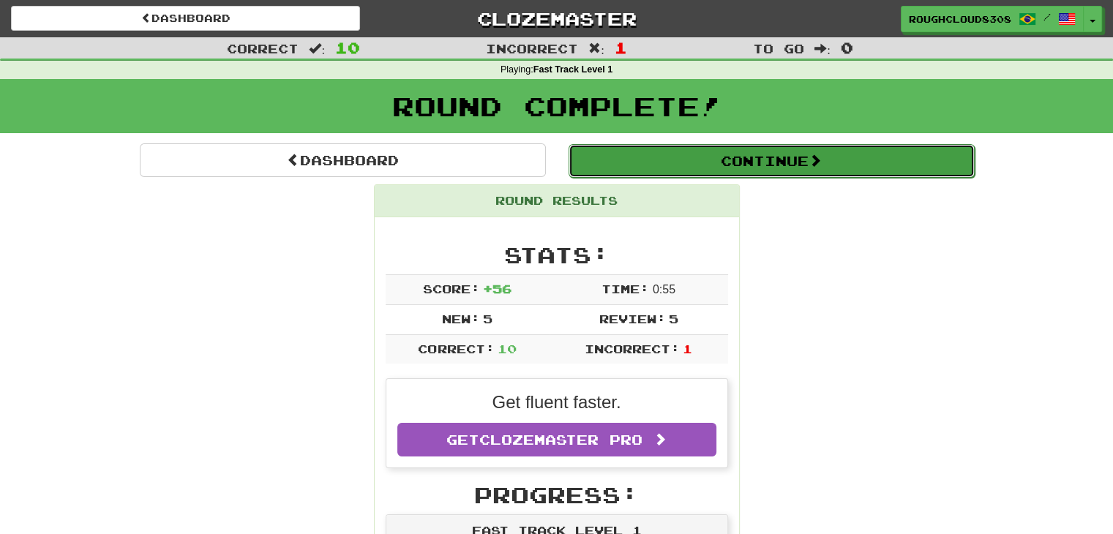
click at [655, 159] on button "Continue" at bounding box center [771, 161] width 406 height 34
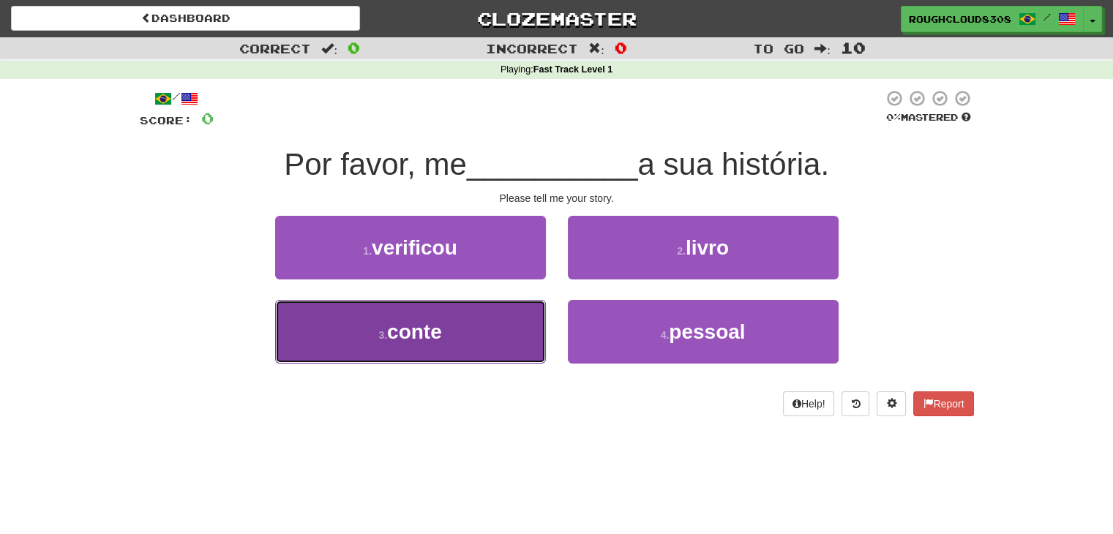
click at [493, 331] on button "3 . conte" at bounding box center [410, 332] width 271 height 64
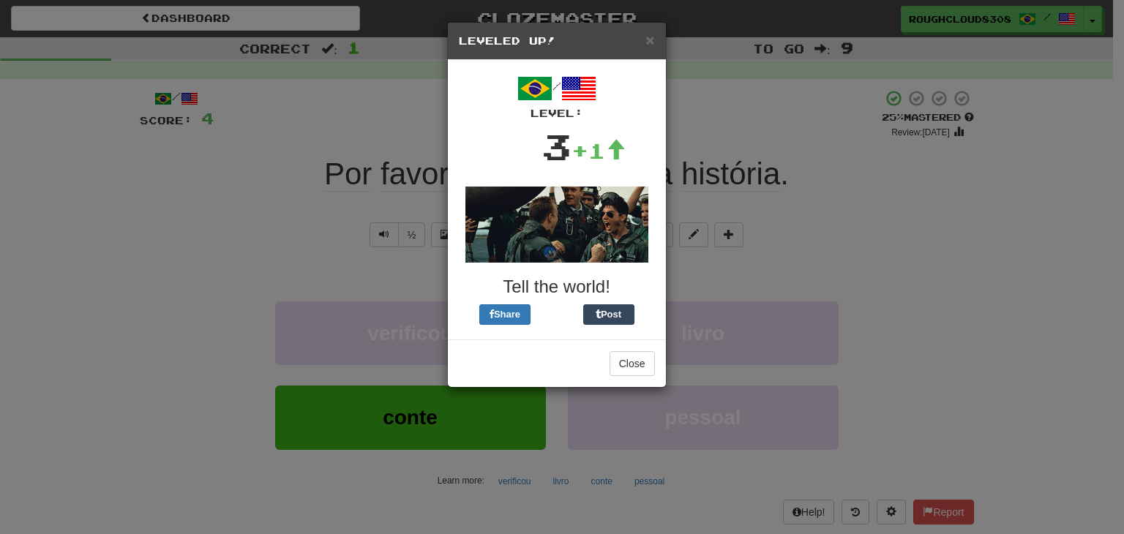
click at [643, 40] on h5 "Leveled Up!" at bounding box center [557, 41] width 196 height 15
click at [655, 40] on div "× Leveled Up!" at bounding box center [557, 41] width 218 height 37
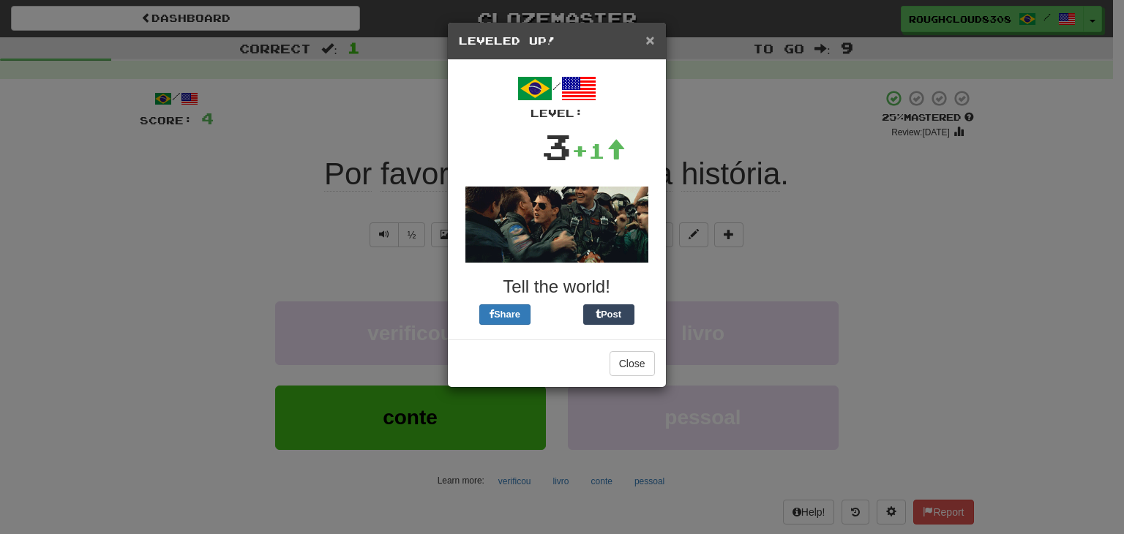
click at [647, 39] on span "×" at bounding box center [649, 39] width 9 height 17
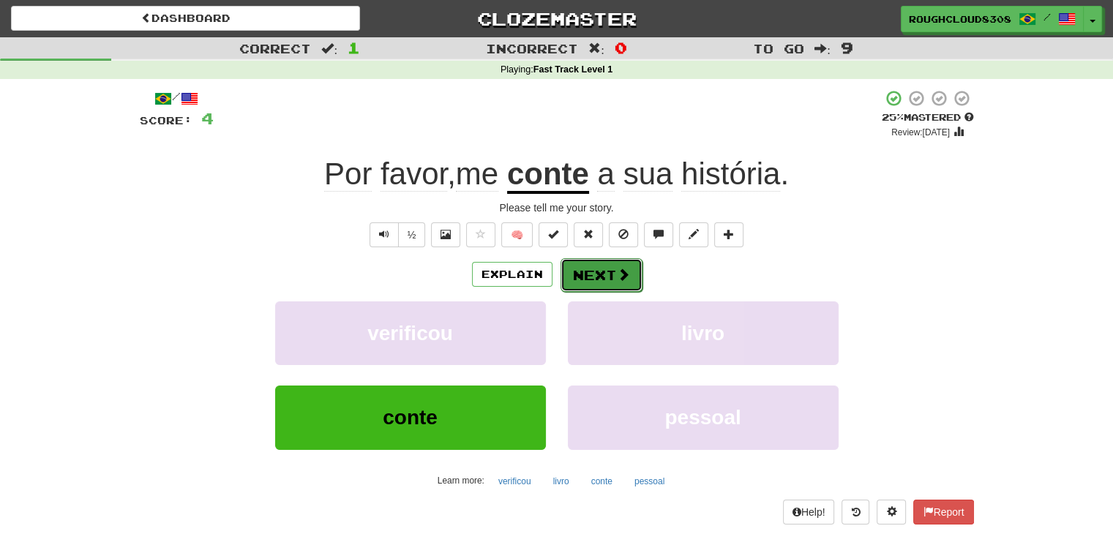
click at [592, 271] on button "Next" at bounding box center [601, 275] width 82 height 34
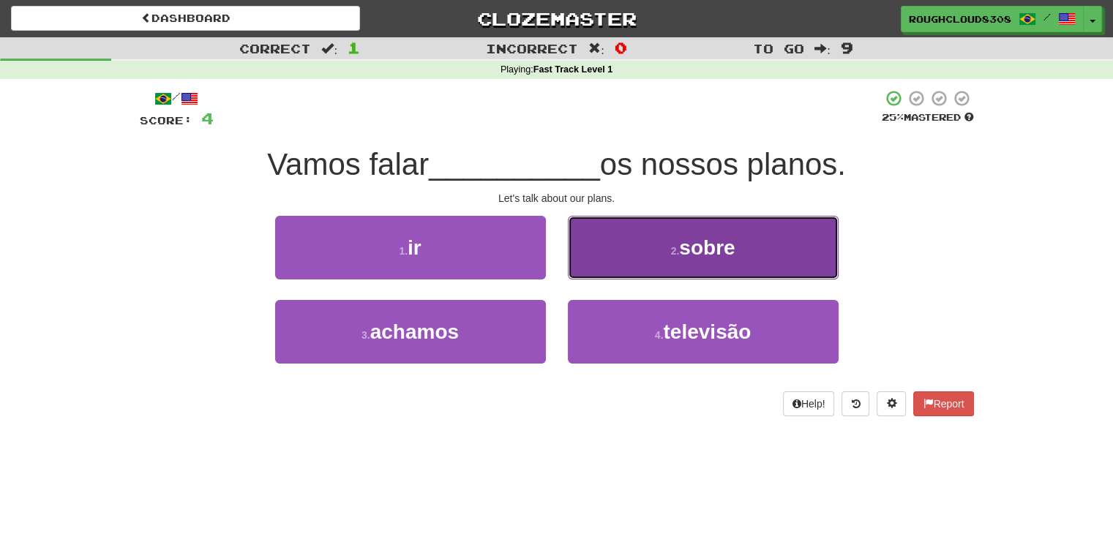
click at [609, 255] on button "2 . sobre" at bounding box center [703, 248] width 271 height 64
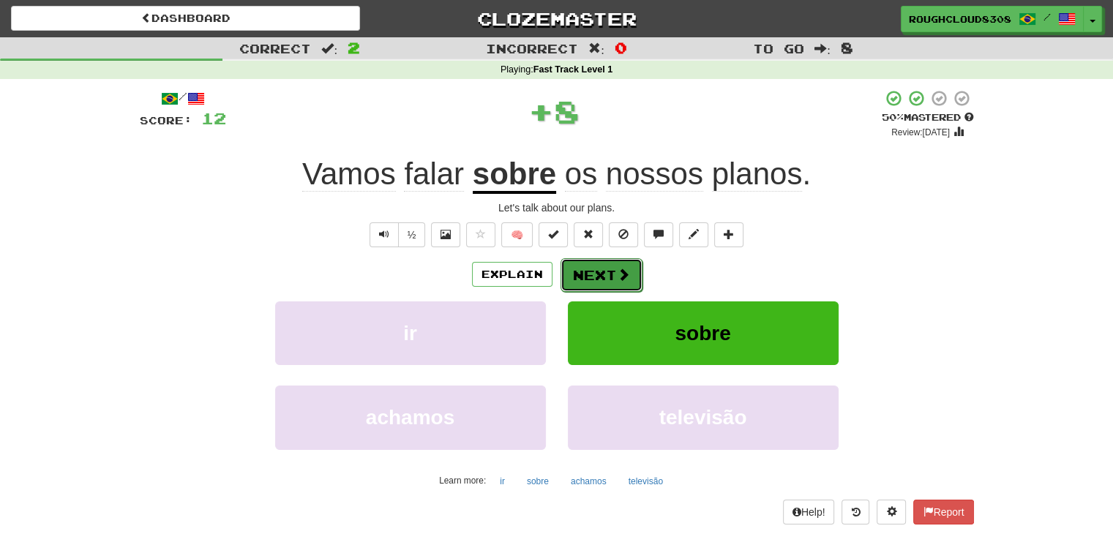
click at [596, 279] on button "Next" at bounding box center [601, 275] width 82 height 34
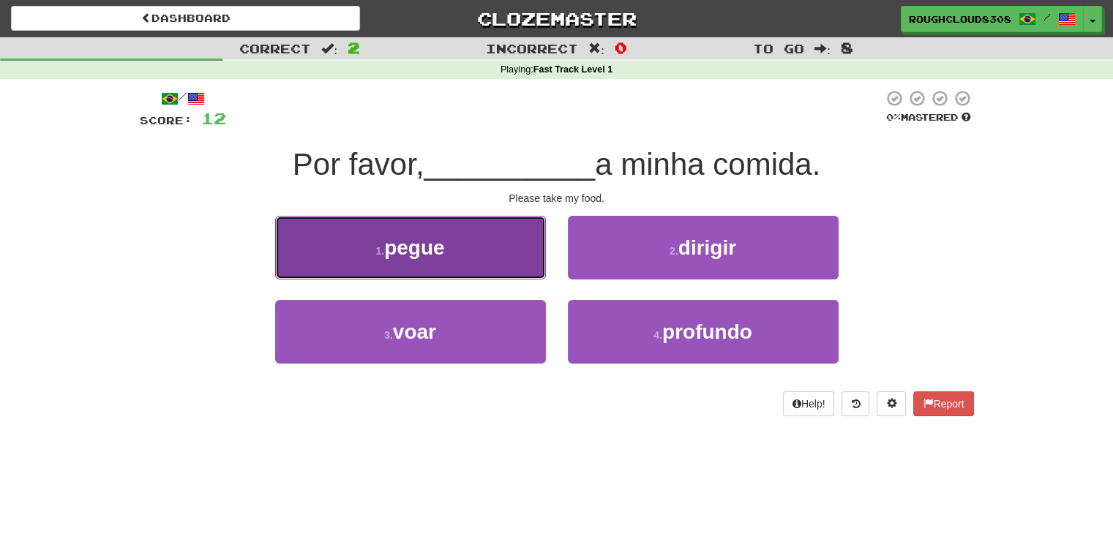
click at [513, 255] on button "1 . pegue" at bounding box center [410, 248] width 271 height 64
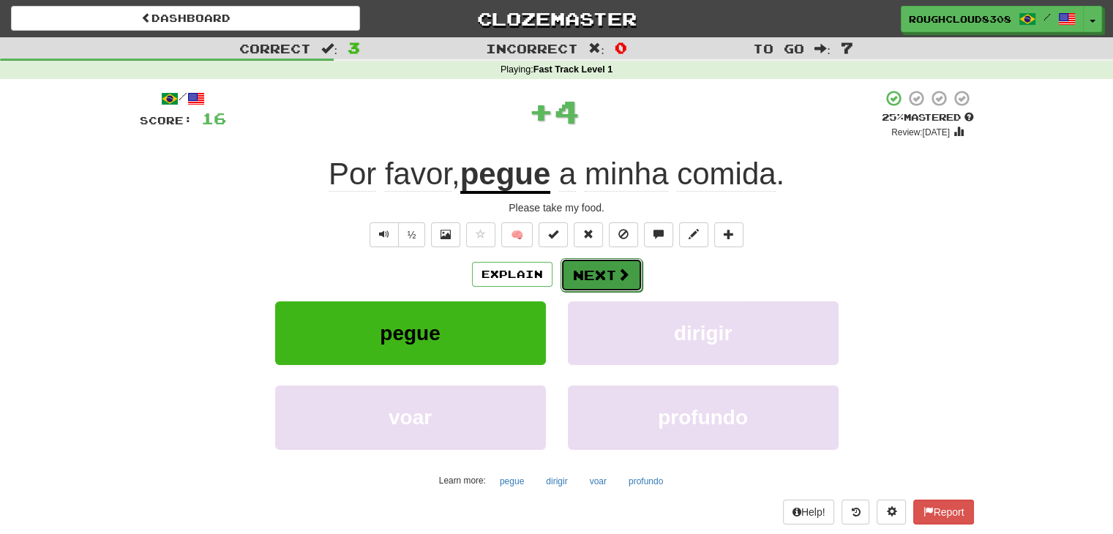
click at [594, 276] on button "Next" at bounding box center [601, 275] width 82 height 34
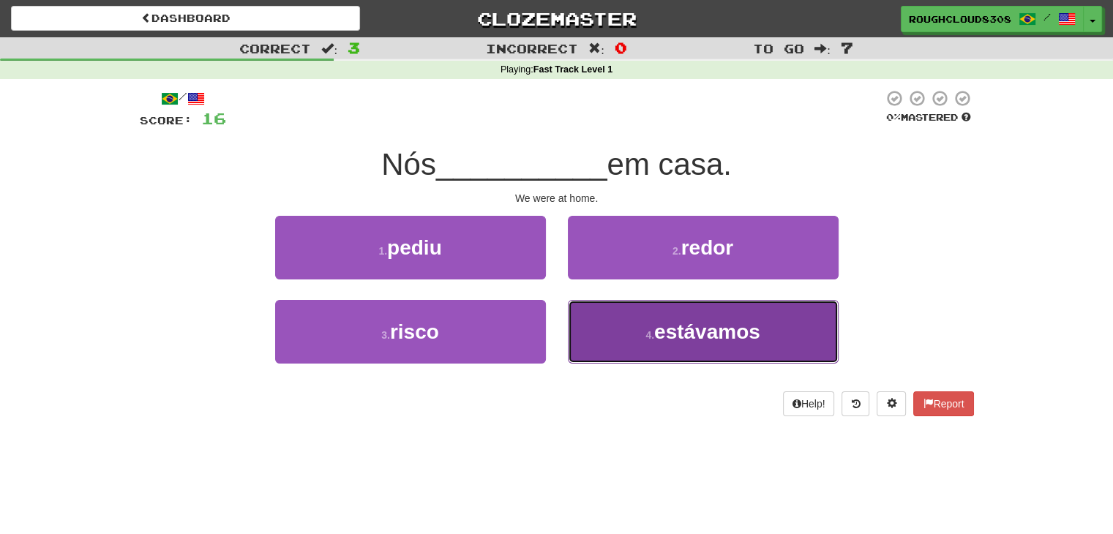
click at [621, 329] on button "4 . estávamos" at bounding box center [703, 332] width 271 height 64
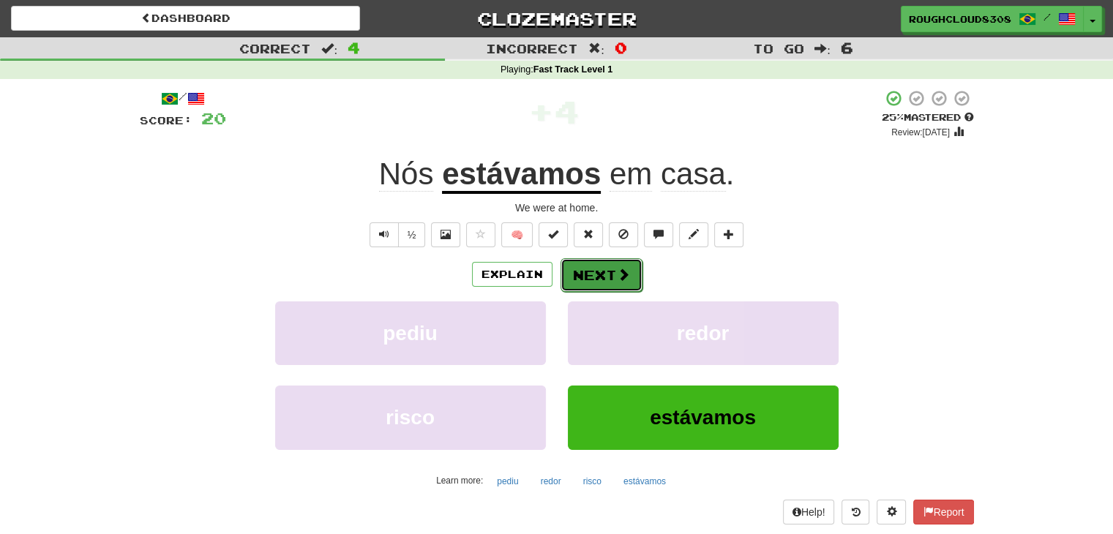
click at [620, 270] on span at bounding box center [623, 274] width 13 height 13
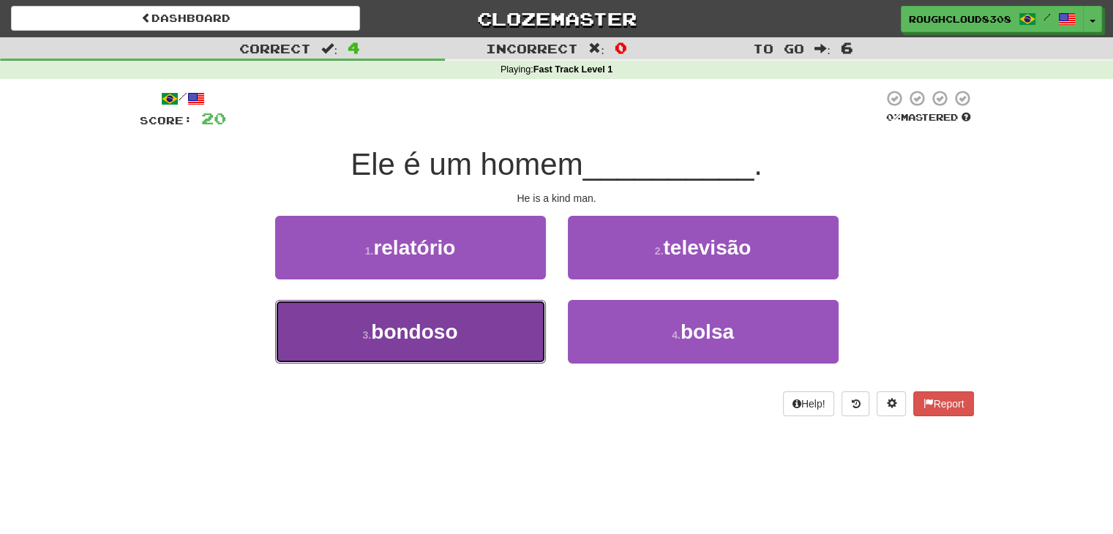
click at [497, 347] on button "3 . bondoso" at bounding box center [410, 332] width 271 height 64
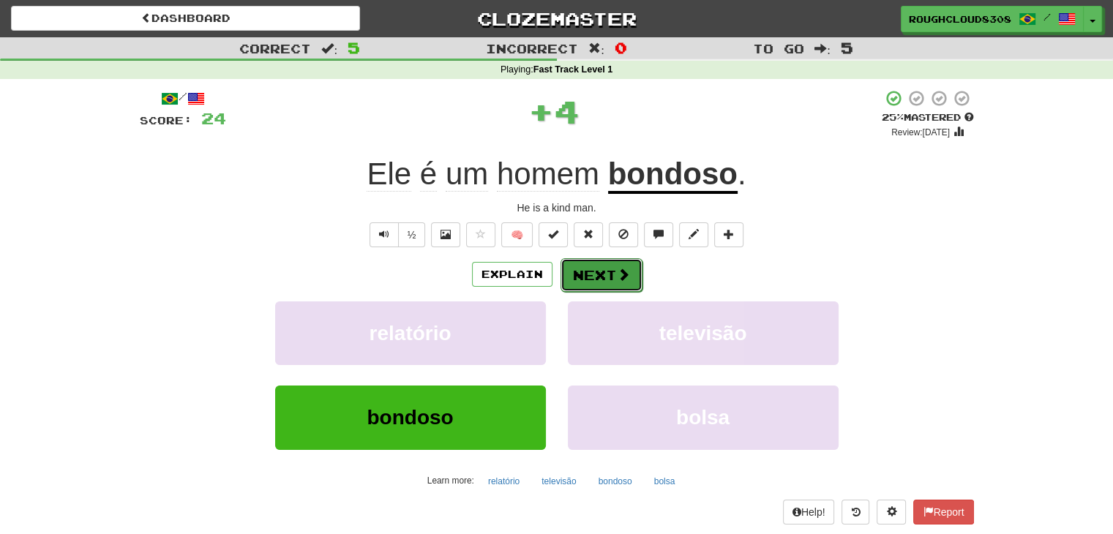
click at [598, 274] on button "Next" at bounding box center [601, 275] width 82 height 34
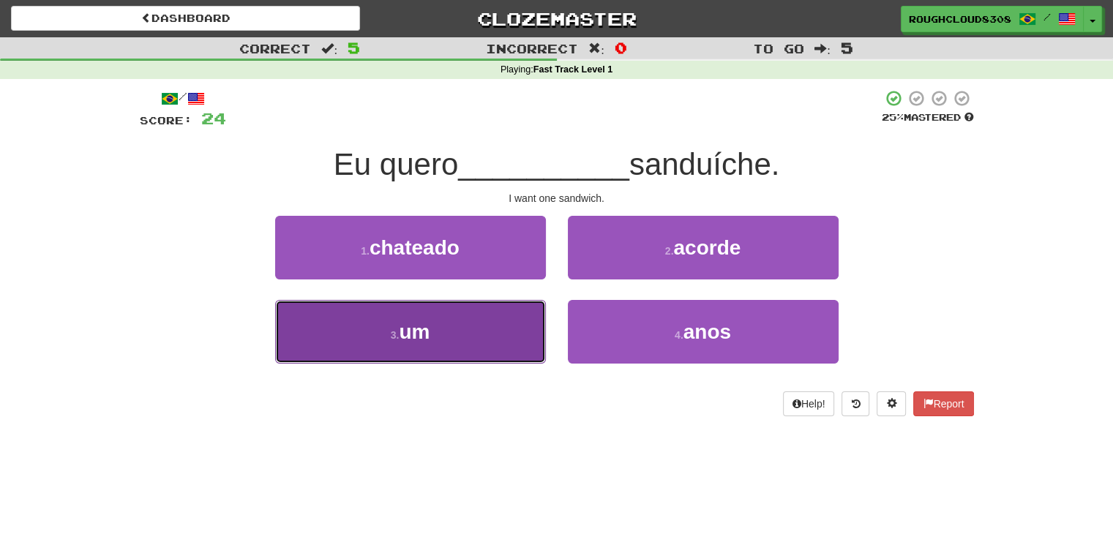
click at [498, 328] on button "3 . um" at bounding box center [410, 332] width 271 height 64
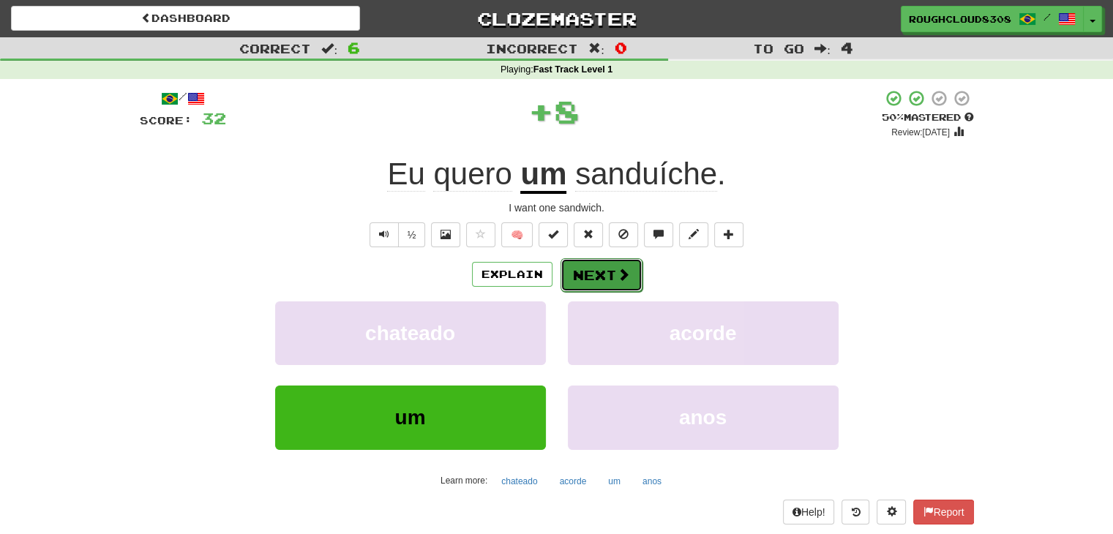
click at [584, 282] on button "Next" at bounding box center [601, 275] width 82 height 34
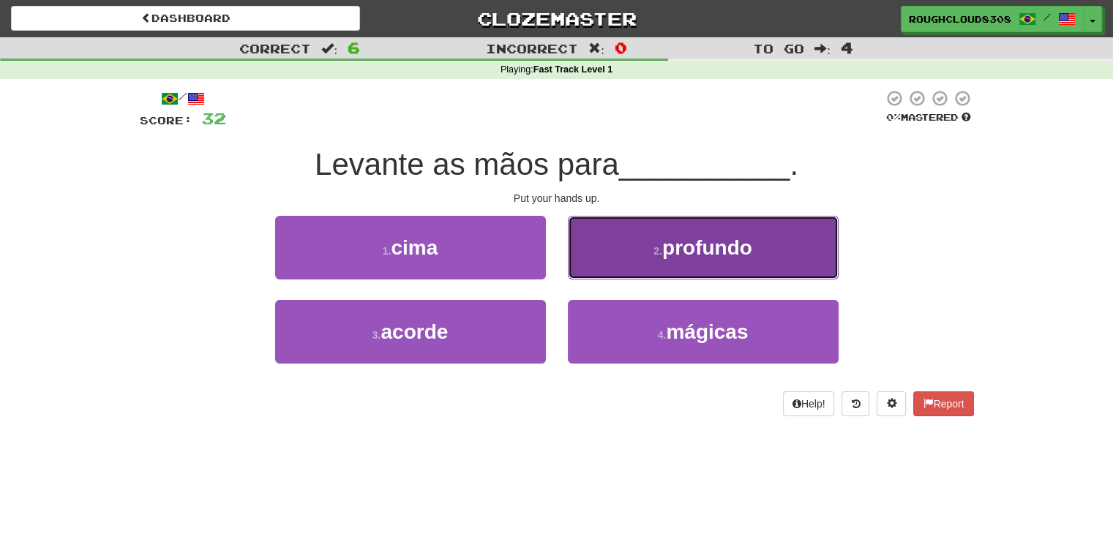
click at [632, 257] on button "2 . profundo" at bounding box center [703, 248] width 271 height 64
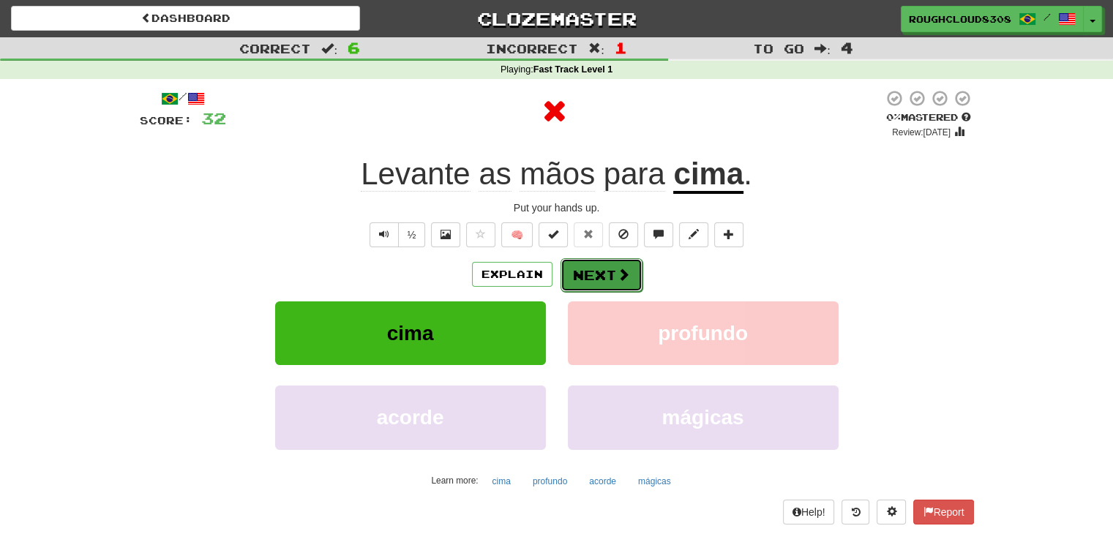
click at [612, 272] on button "Next" at bounding box center [601, 275] width 82 height 34
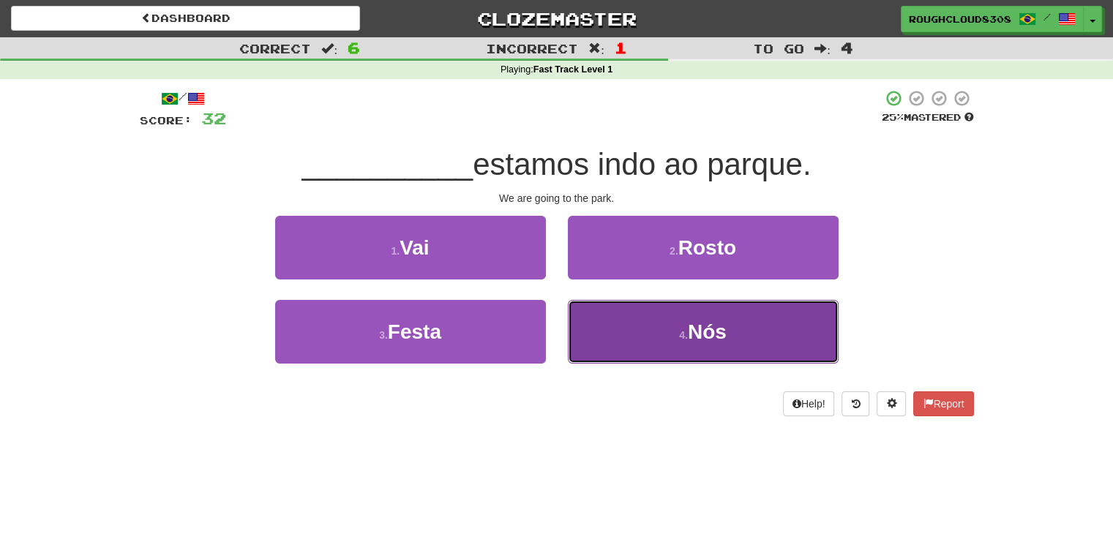
click at [616, 320] on button "4 . Nós" at bounding box center [703, 332] width 271 height 64
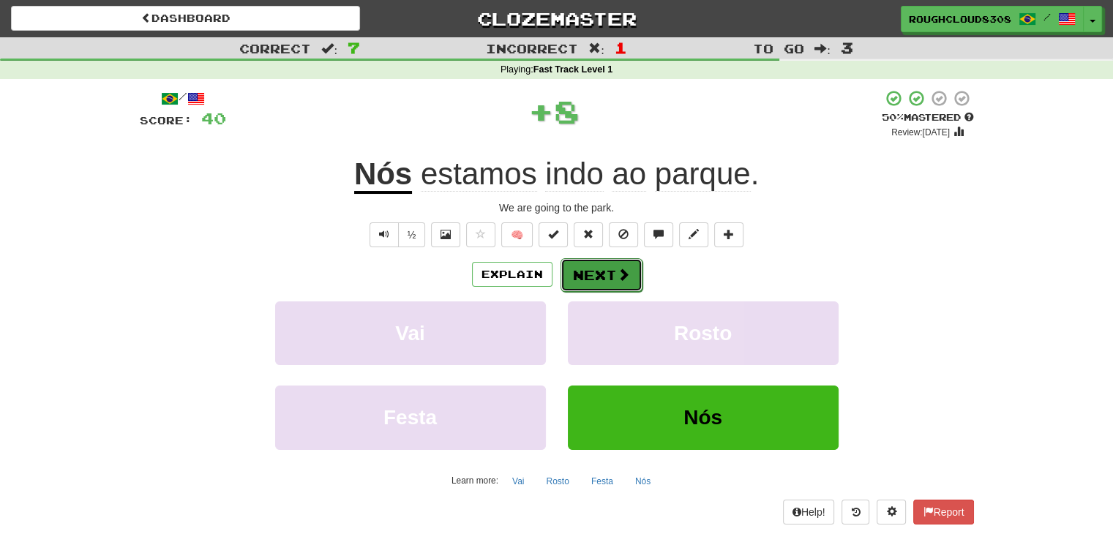
click at [593, 276] on button "Next" at bounding box center [601, 275] width 82 height 34
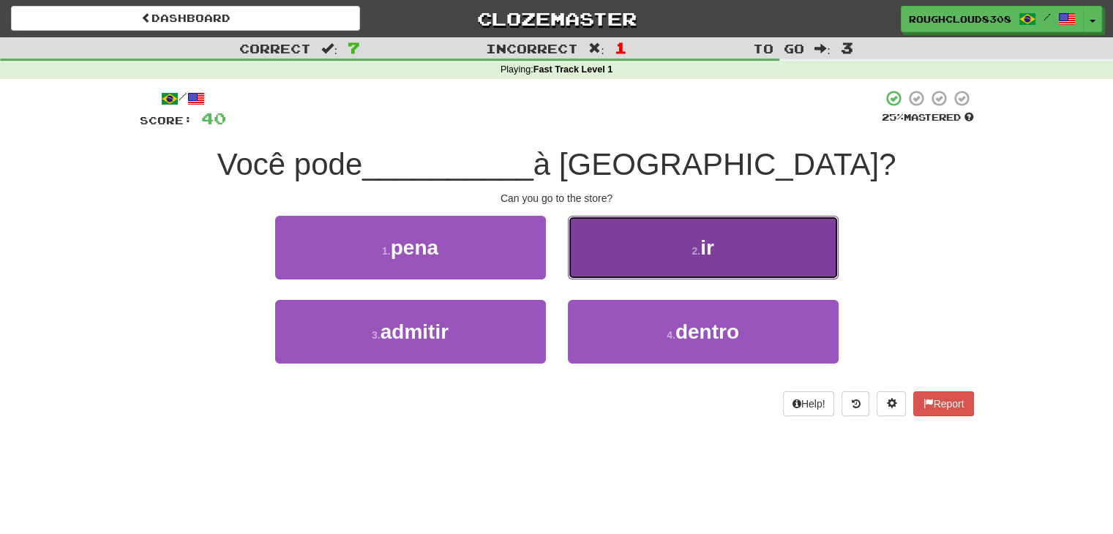
click at [609, 254] on button "2 . ir" at bounding box center [703, 248] width 271 height 64
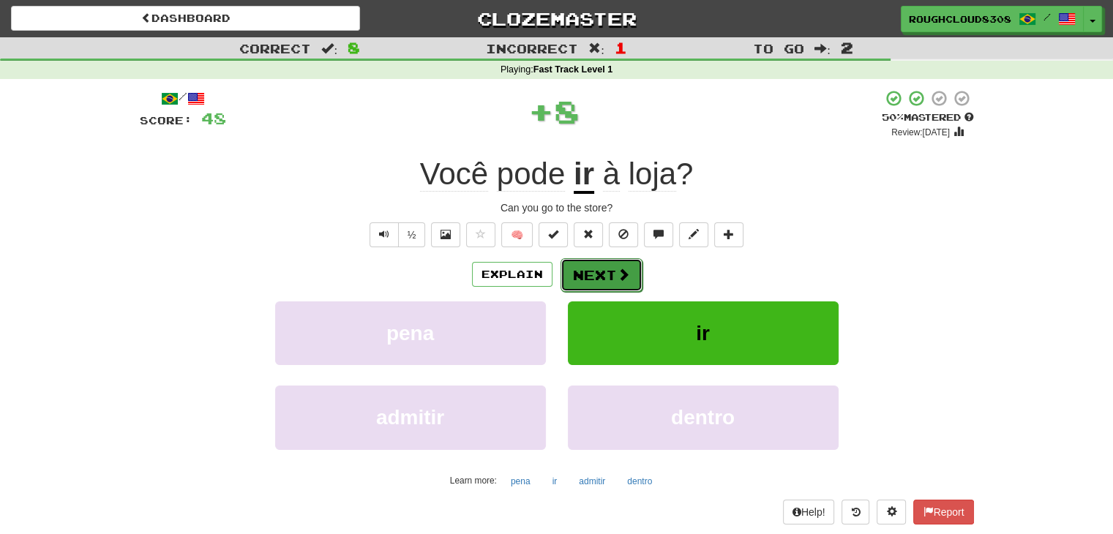
click at [598, 270] on button "Next" at bounding box center [601, 275] width 82 height 34
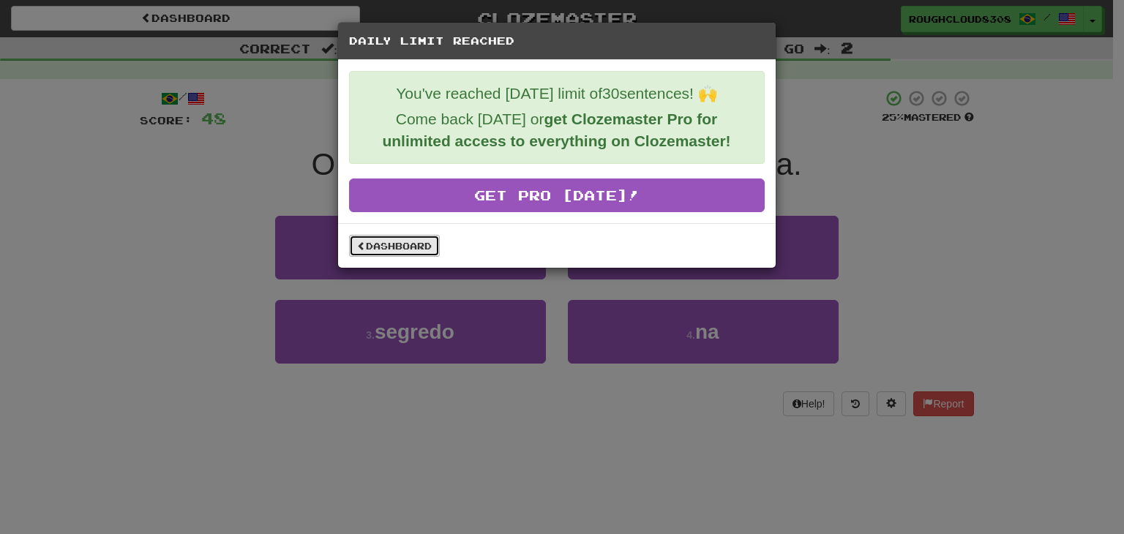
click at [413, 235] on link "Dashboard" at bounding box center [394, 246] width 91 height 22
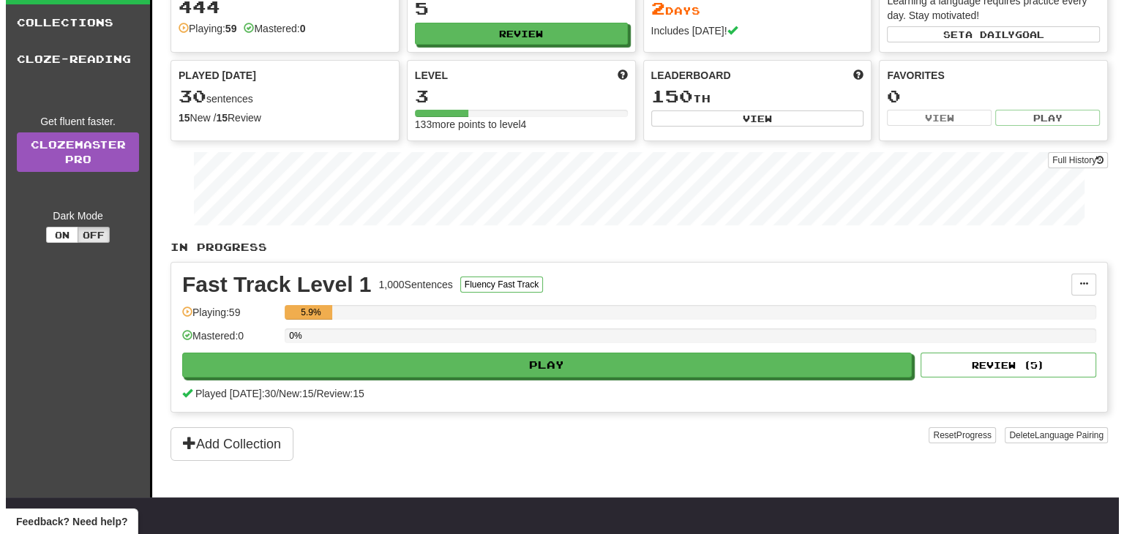
scroll to position [81, 0]
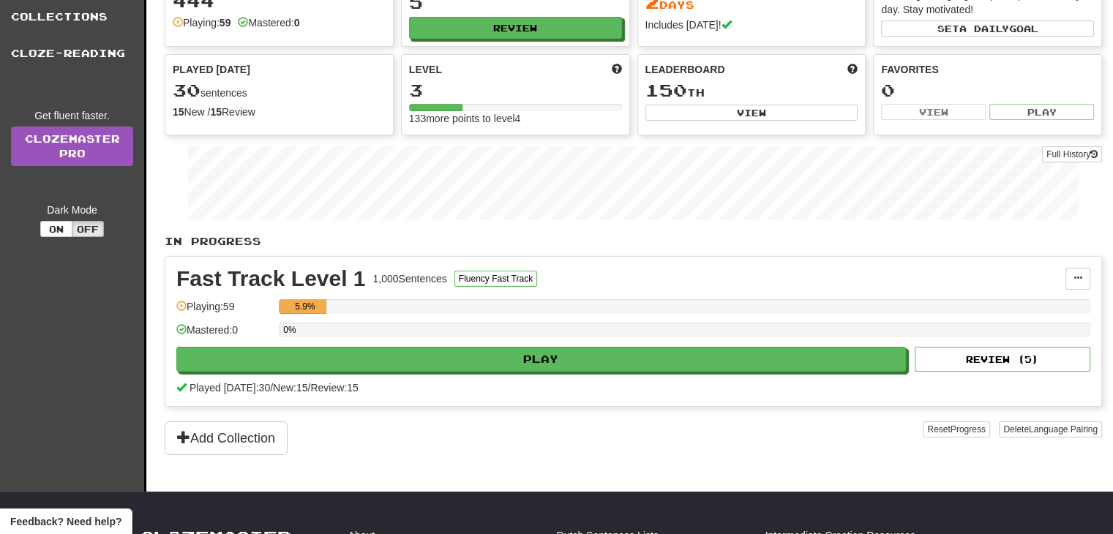
click at [210, 299] on div "Playing: 59" at bounding box center [223, 311] width 95 height 24
click at [349, 393] on div "Fast Track Level 1 1,000 Sentences Fluency Fast Track Manage Sentences Unpin fr…" at bounding box center [633, 331] width 936 height 149
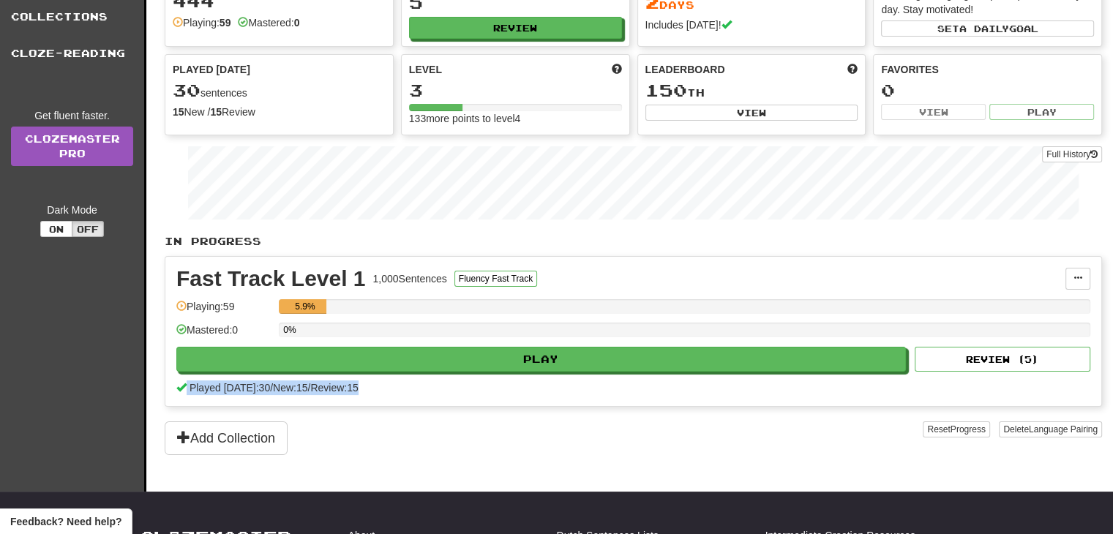
click at [349, 393] on div "Fast Track Level 1 1,000 Sentences Fluency Fast Track Manage Sentences Unpin fr…" at bounding box center [633, 331] width 936 height 149
click at [526, 424] on div "Add Collection" at bounding box center [544, 438] width 758 height 34
drag, startPoint x: 526, startPoint y: 424, endPoint x: 653, endPoint y: 391, distance: 131.5
click at [653, 391] on div "In Progress Fast Track Level 1 1,000 Sentences Fluency Fast Track Manage Senten…" at bounding box center [633, 344] width 937 height 221
click at [653, 391] on div "Played today: 30 / New: 15 / Review: 15" at bounding box center [633, 387] width 914 height 15
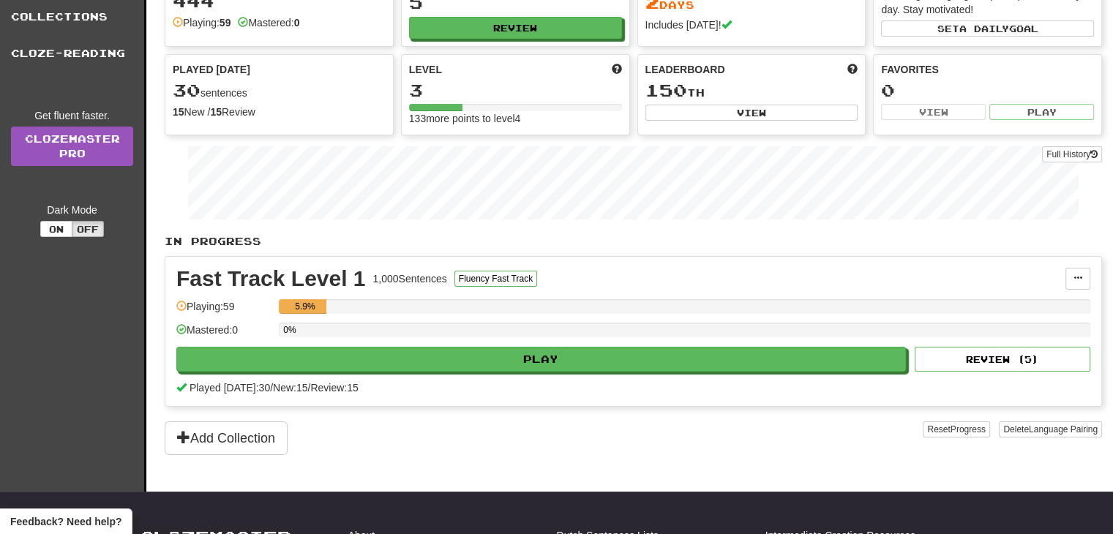
click at [653, 391] on div "Played today: 30 / New: 15 / Review: 15" at bounding box center [633, 387] width 914 height 15
click at [969, 361] on button "Review ( 5 )" at bounding box center [1002, 359] width 176 height 25
select select "**"
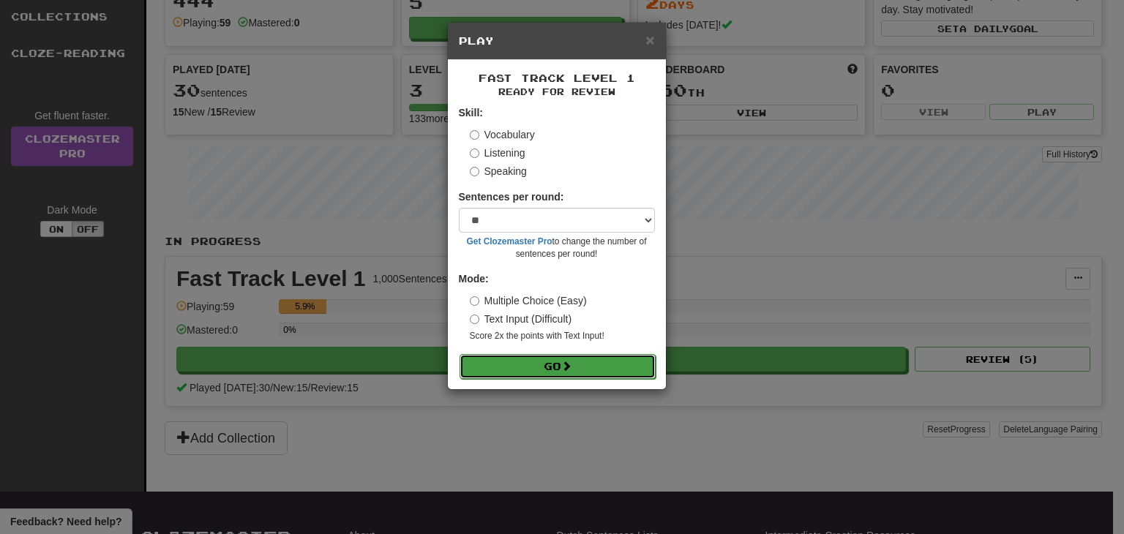
click at [578, 374] on button "Go" at bounding box center [557, 366] width 196 height 25
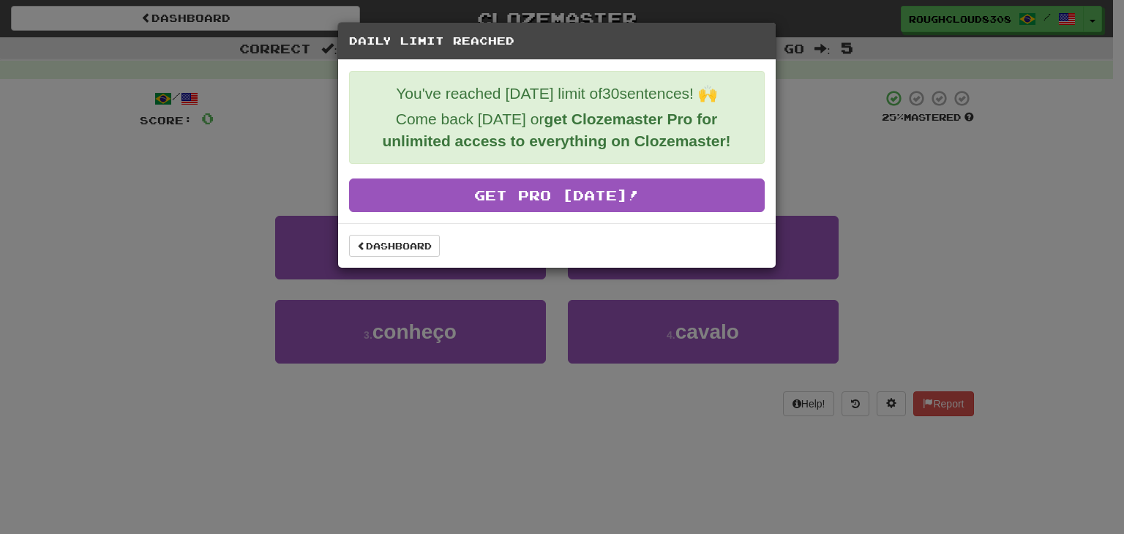
click at [395, 229] on div "Dashboard" at bounding box center [556, 245] width 437 height 45
click at [395, 252] on link "Dashboard" at bounding box center [394, 246] width 91 height 22
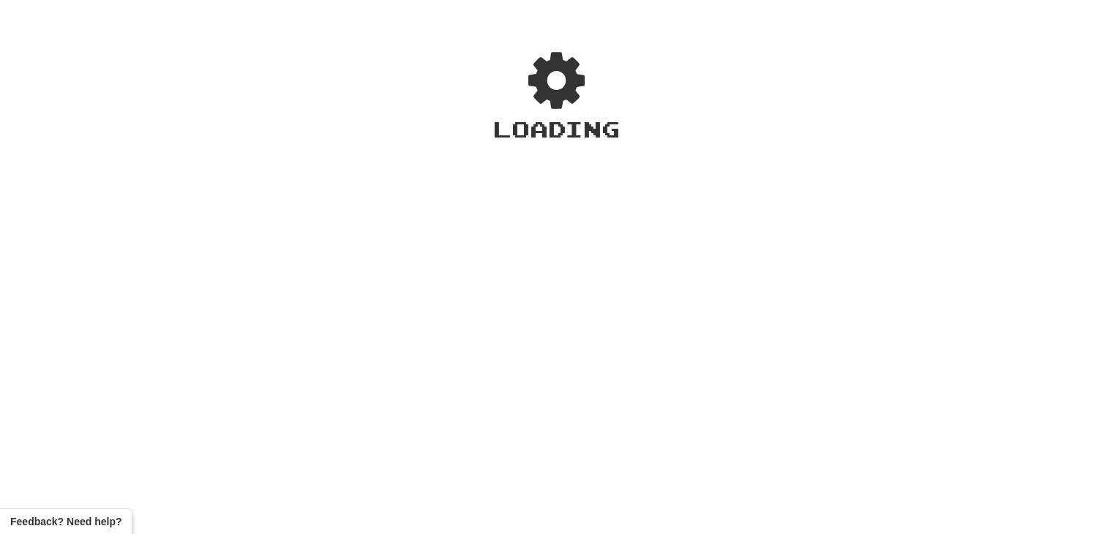
click at [393, 226] on div "Loading" at bounding box center [556, 276] width 1113 height 516
